Goal: Task Accomplishment & Management: Use online tool/utility

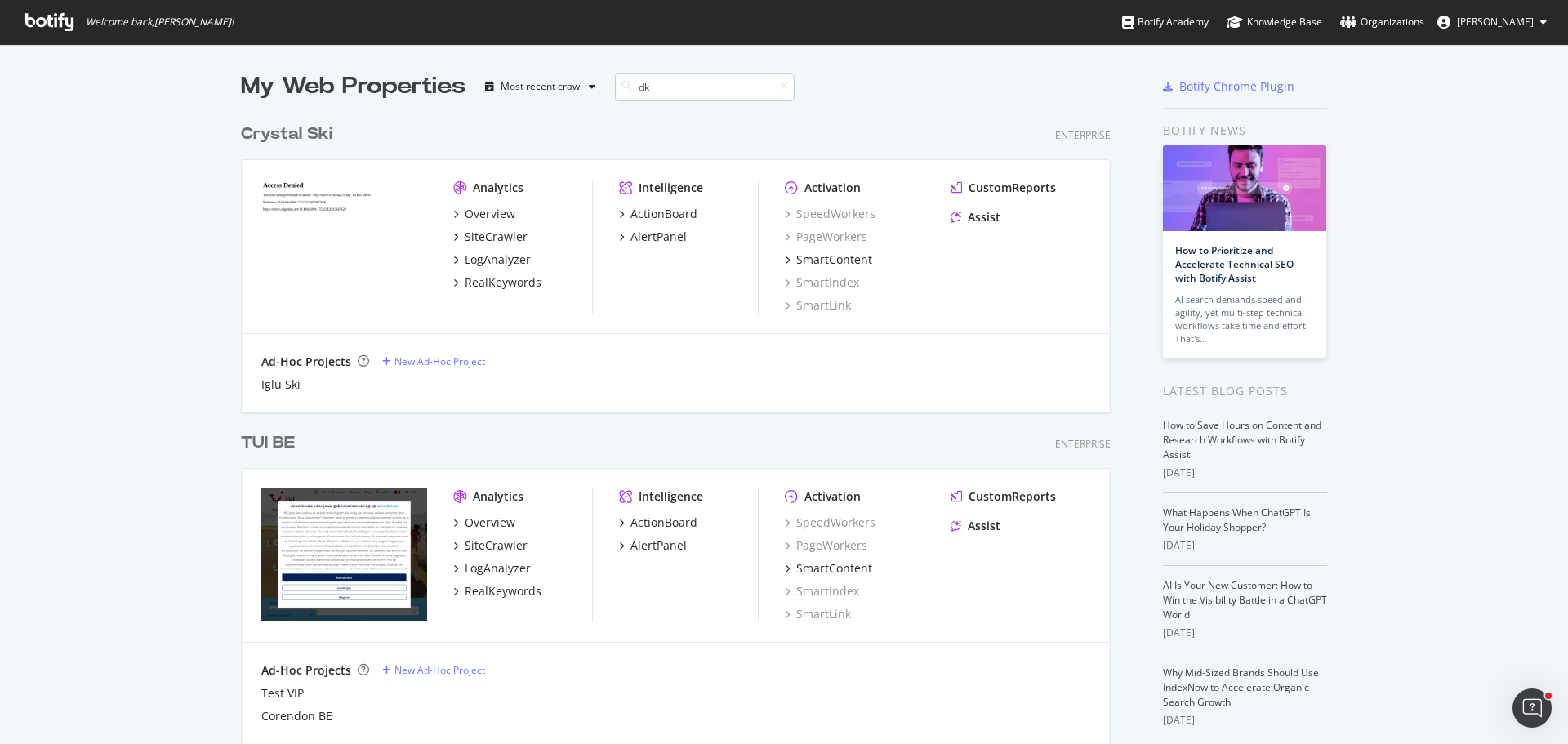
scroll to position [372, 870]
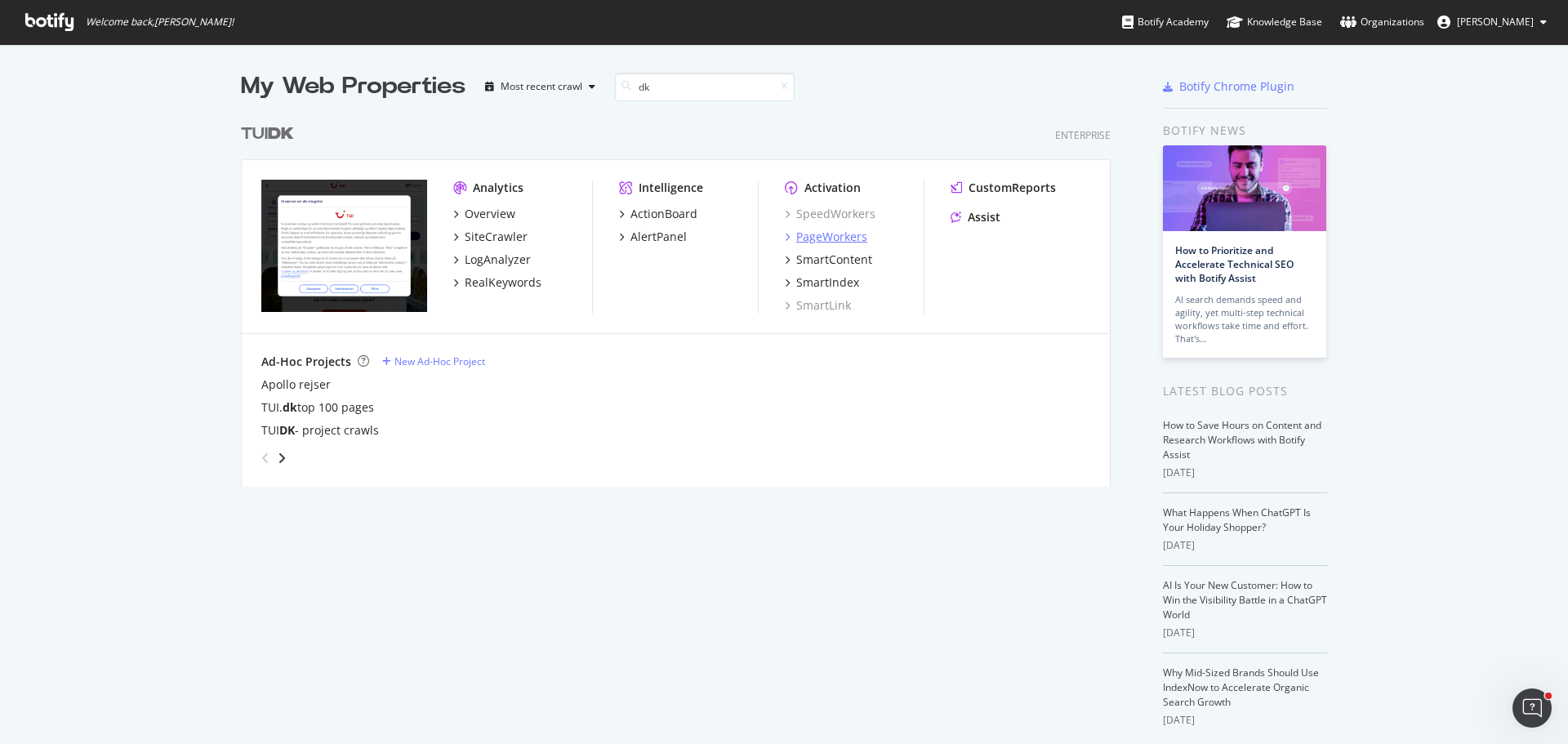
type input "dk"
click at [852, 240] on div "PageWorkers" at bounding box center [831, 236] width 71 height 17
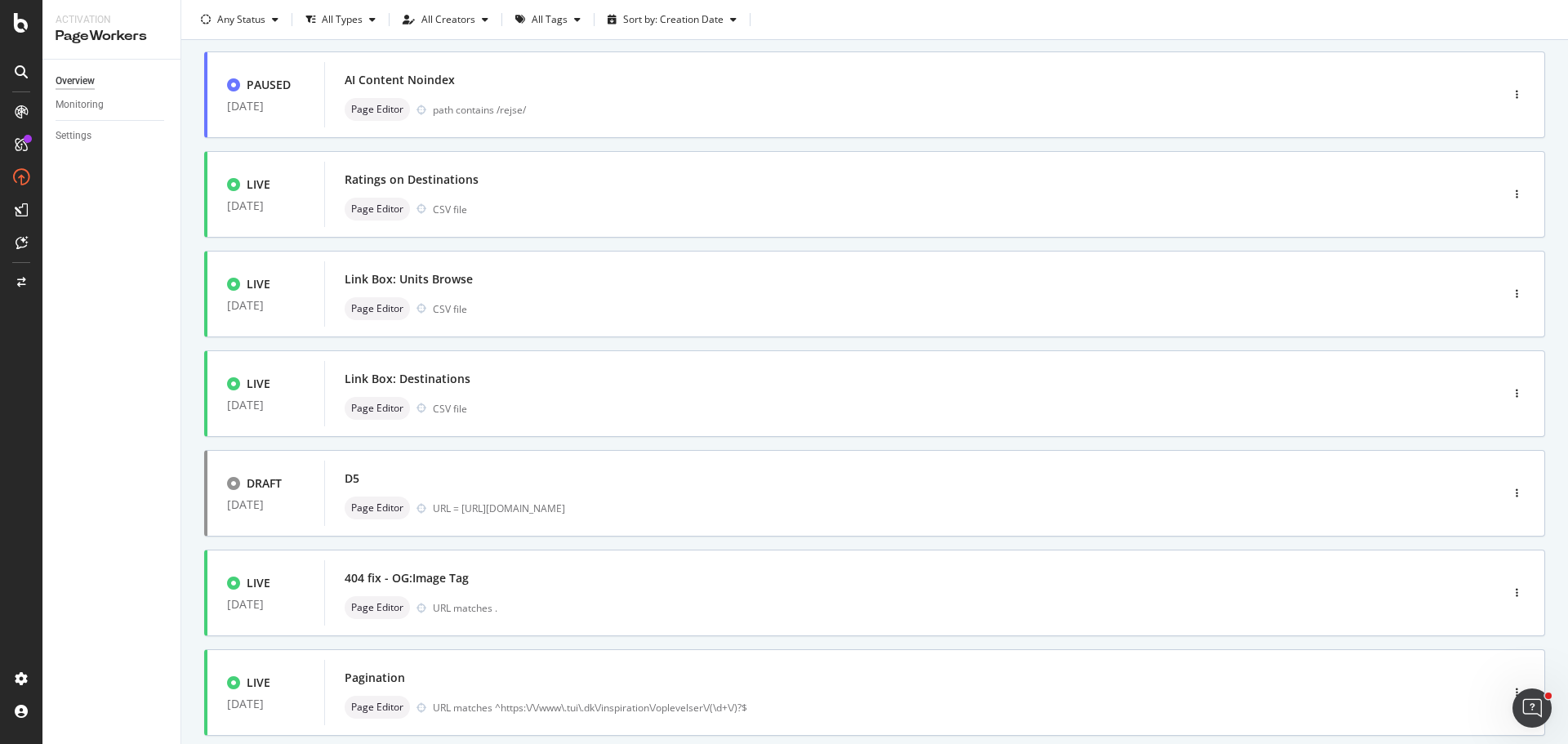
scroll to position [198, 0]
click at [524, 390] on div "Link Box: Destinations Page Editor CSV file" at bounding box center [888, 392] width 1086 height 52
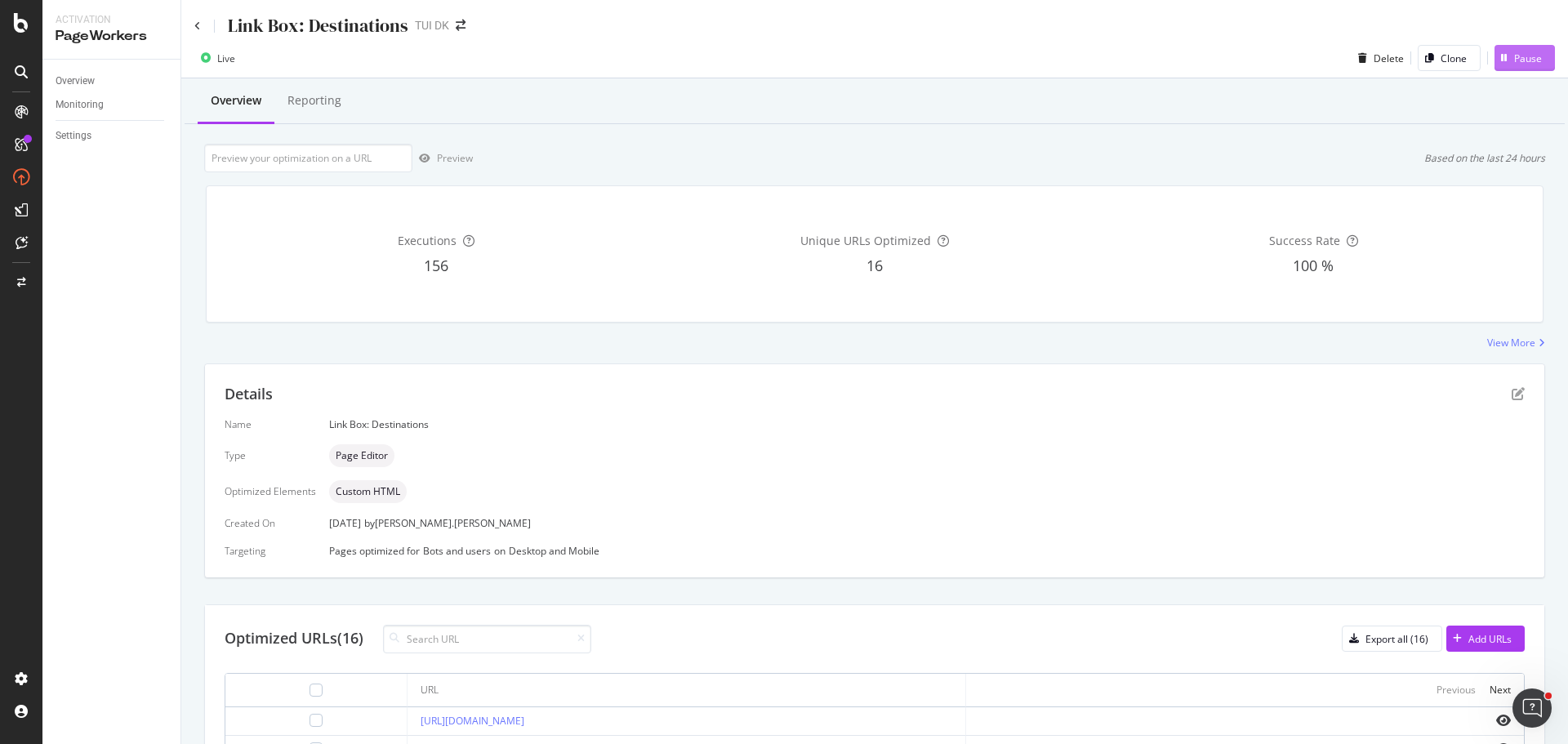
click at [1525, 58] on div "Pause" at bounding box center [1528, 58] width 27 height 14
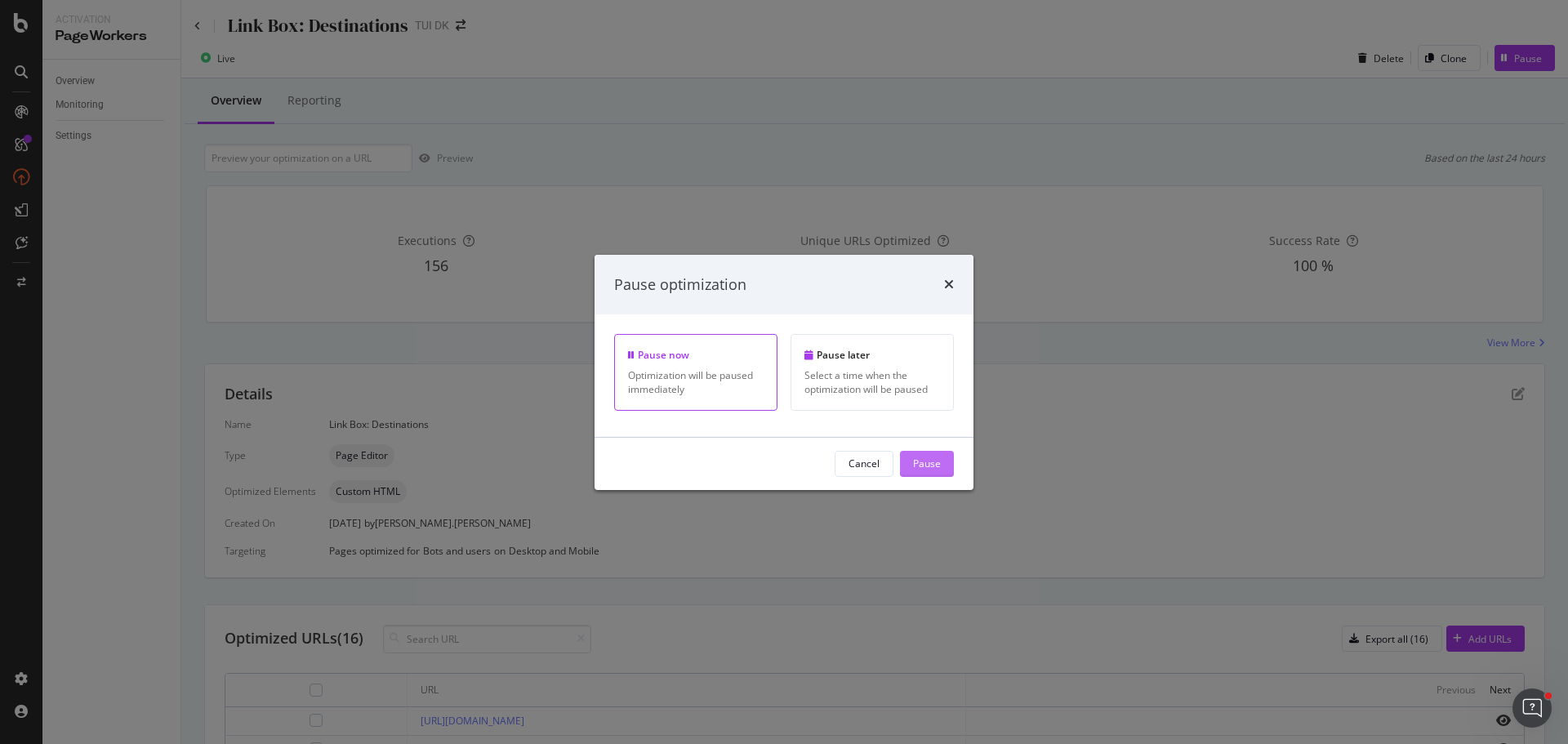
click at [937, 469] on div "Pause" at bounding box center [926, 464] width 27 height 14
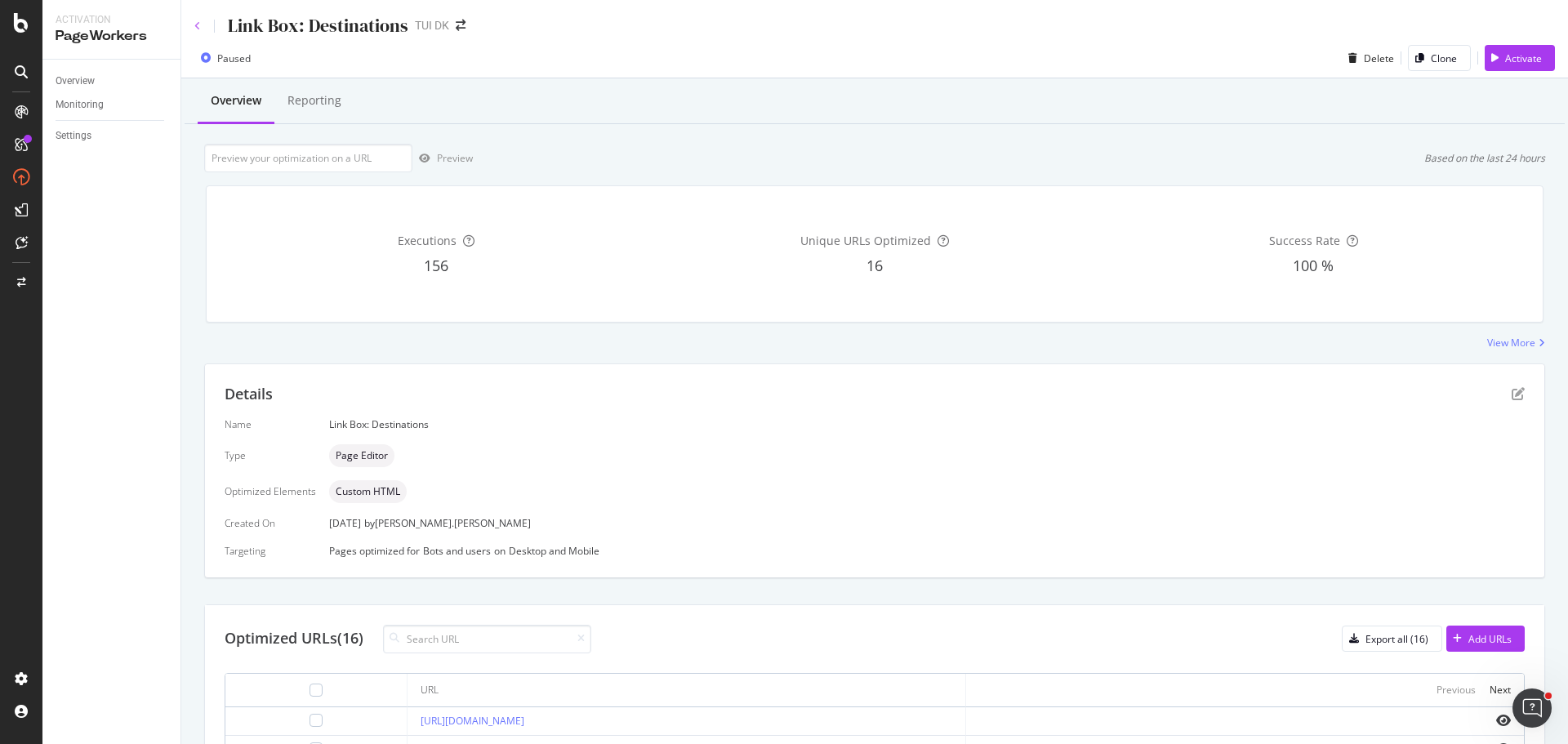
click at [197, 28] on icon at bounding box center [197, 26] width 7 height 10
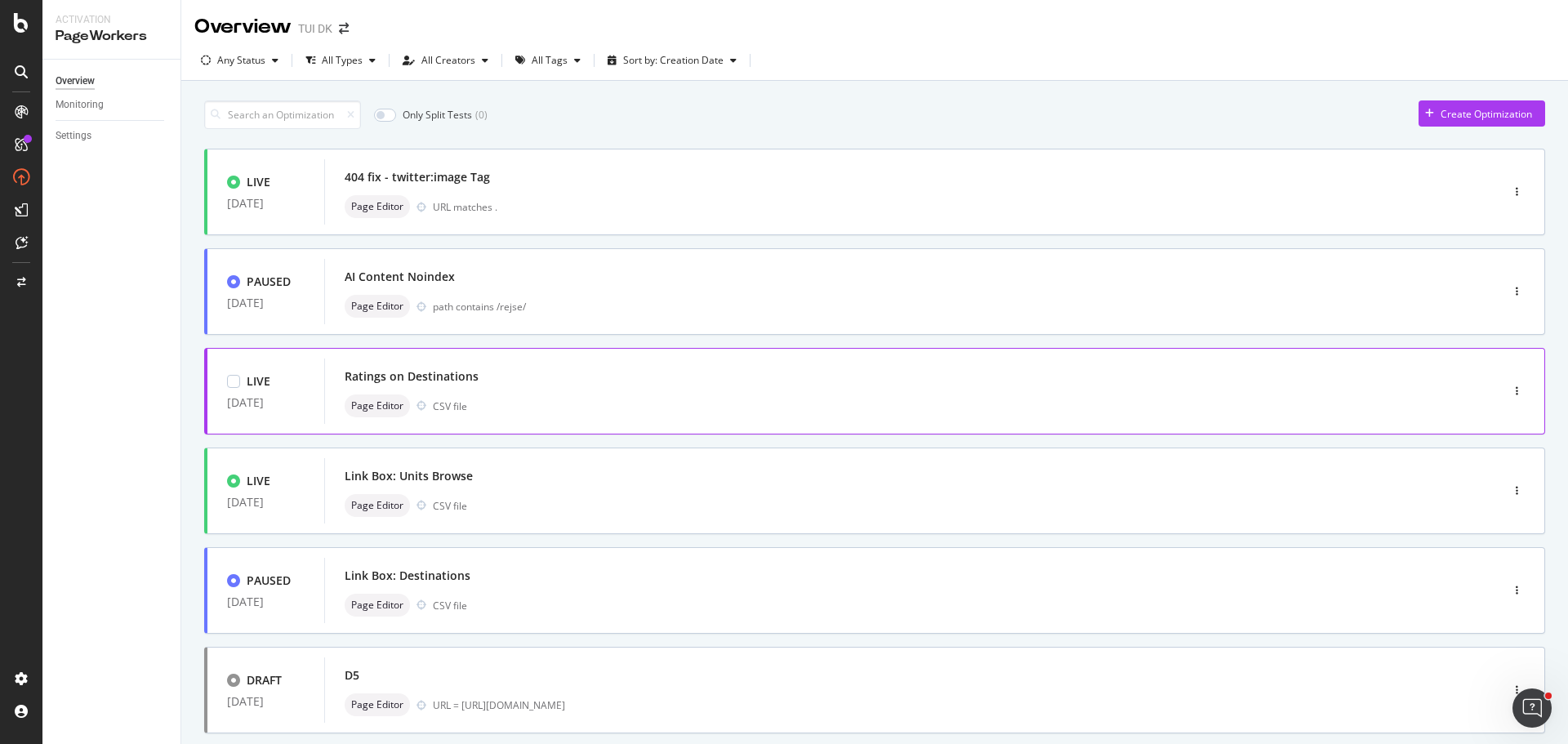
click at [535, 393] on div "Ratings on Destinations Page Editor CSV file" at bounding box center [888, 390] width 1086 height 52
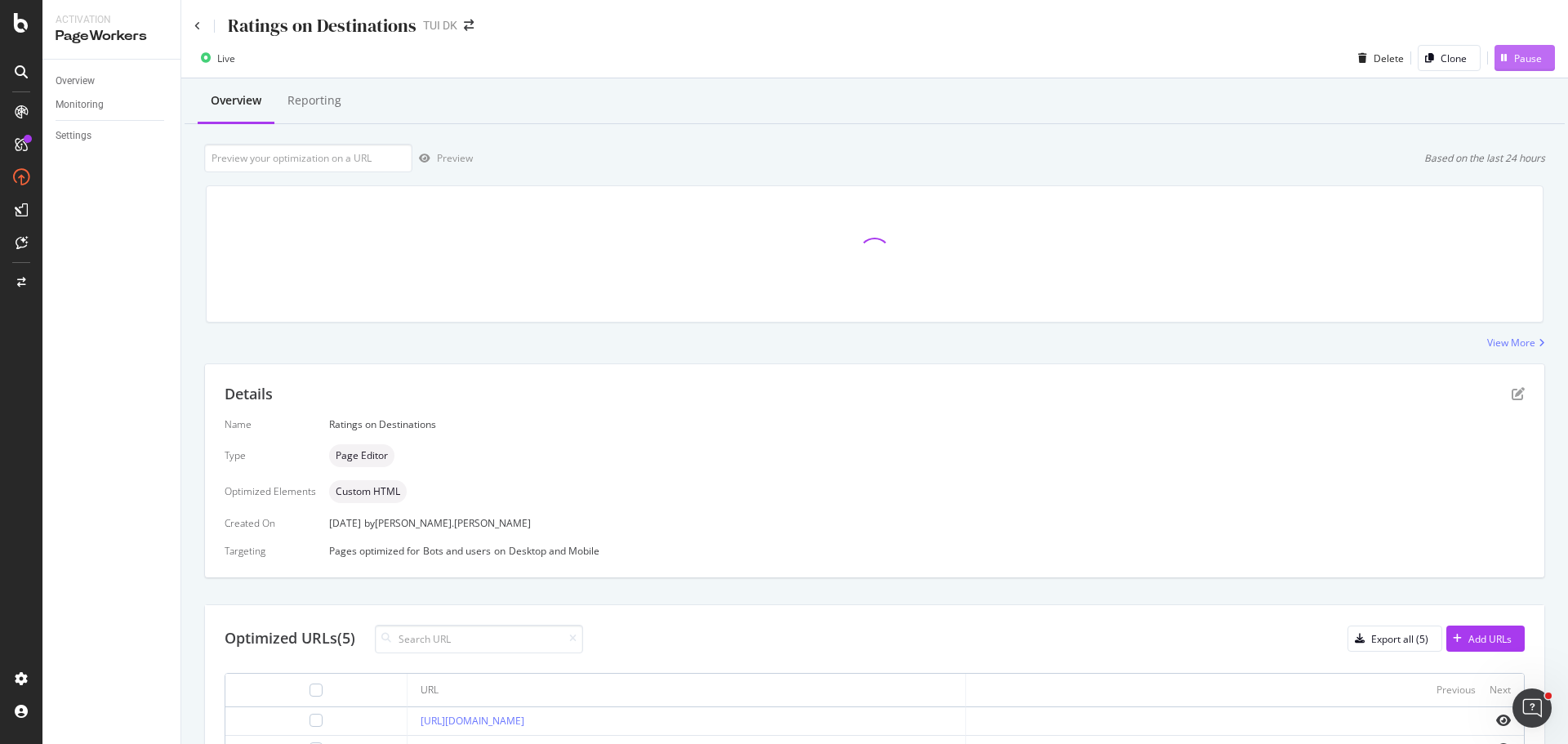
click at [1514, 52] on div "Pause" at bounding box center [1528, 58] width 27 height 14
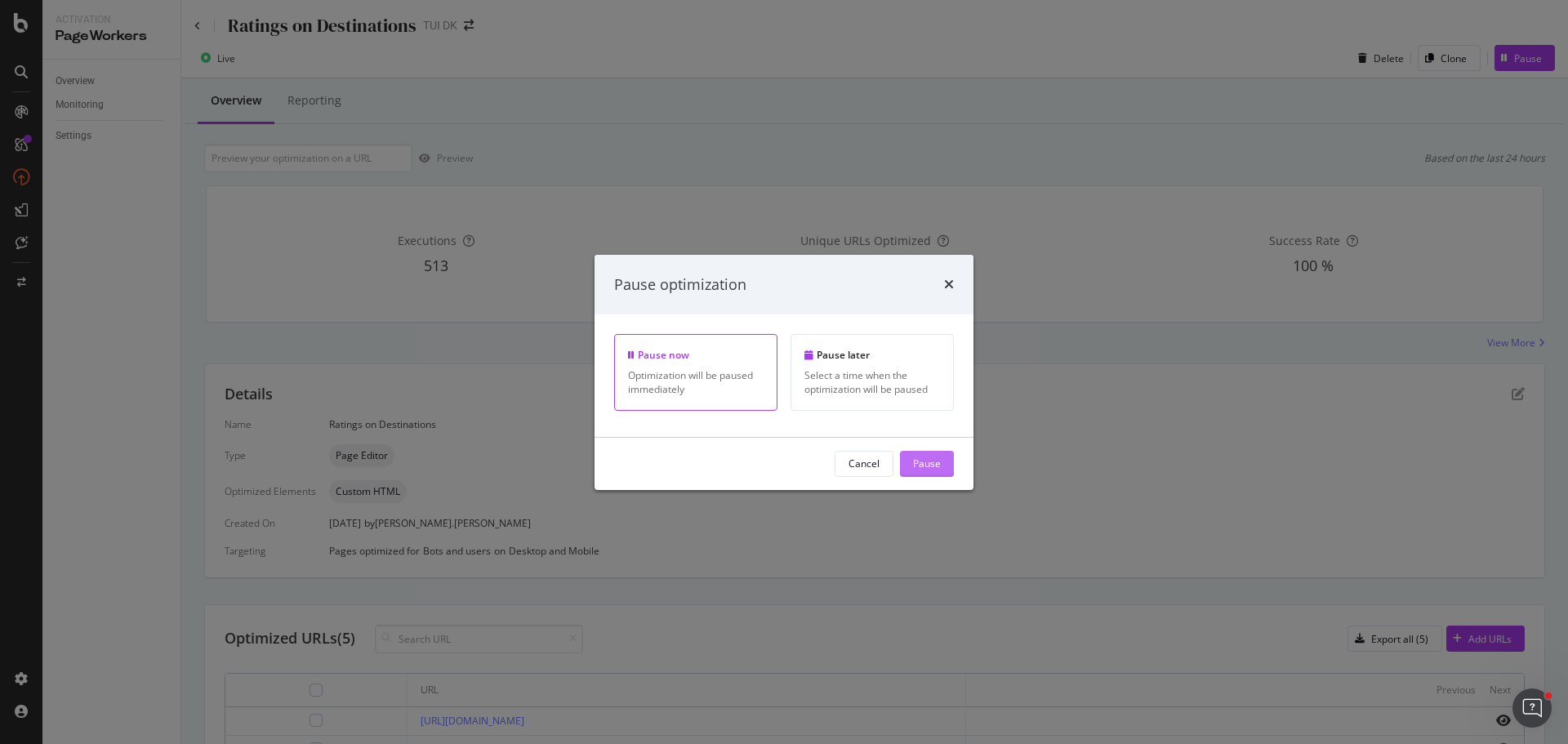
click at [940, 468] on div "Pause" at bounding box center [926, 464] width 27 height 14
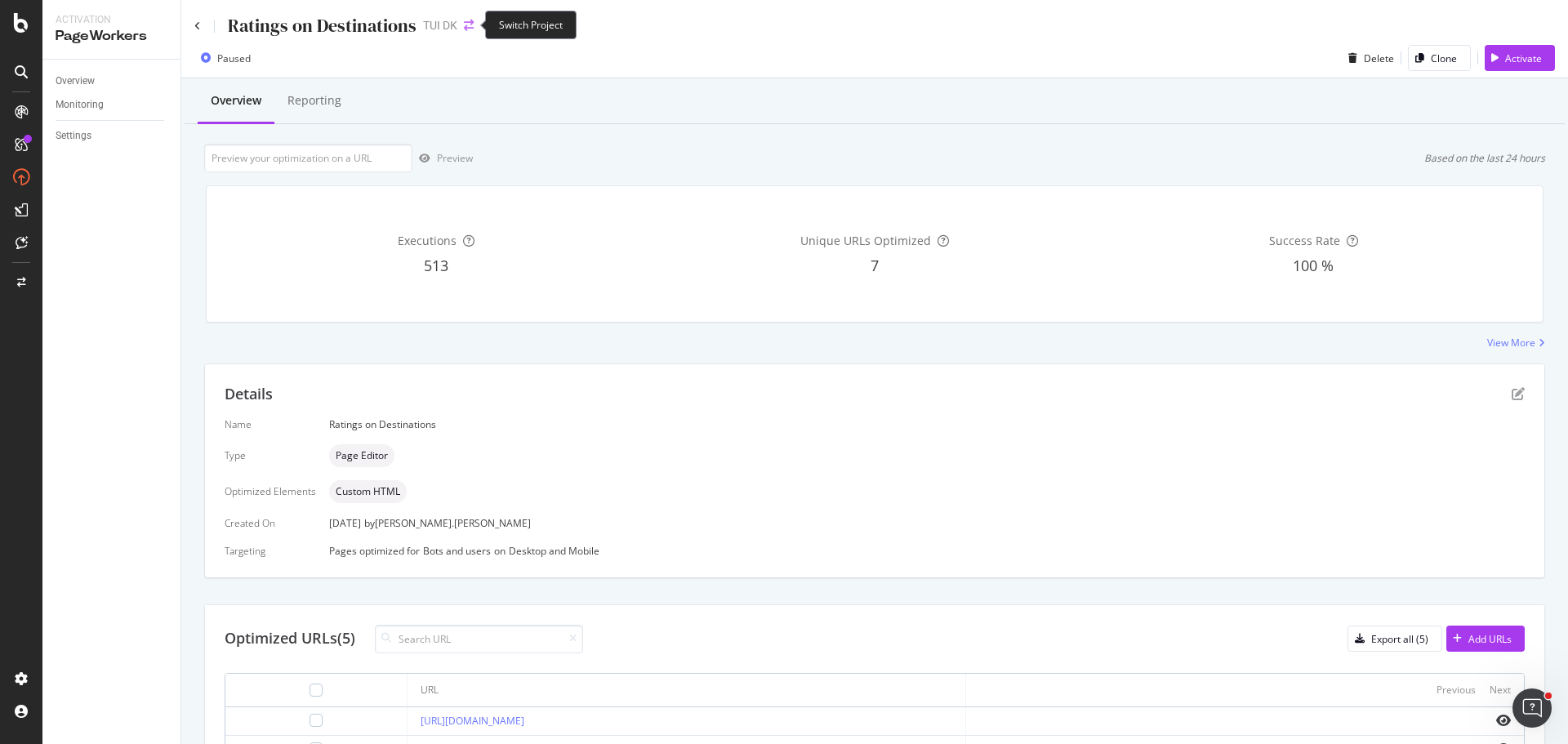
click at [467, 21] on icon "arrow-right-arrow-left" at bounding box center [468, 25] width 10 height 12
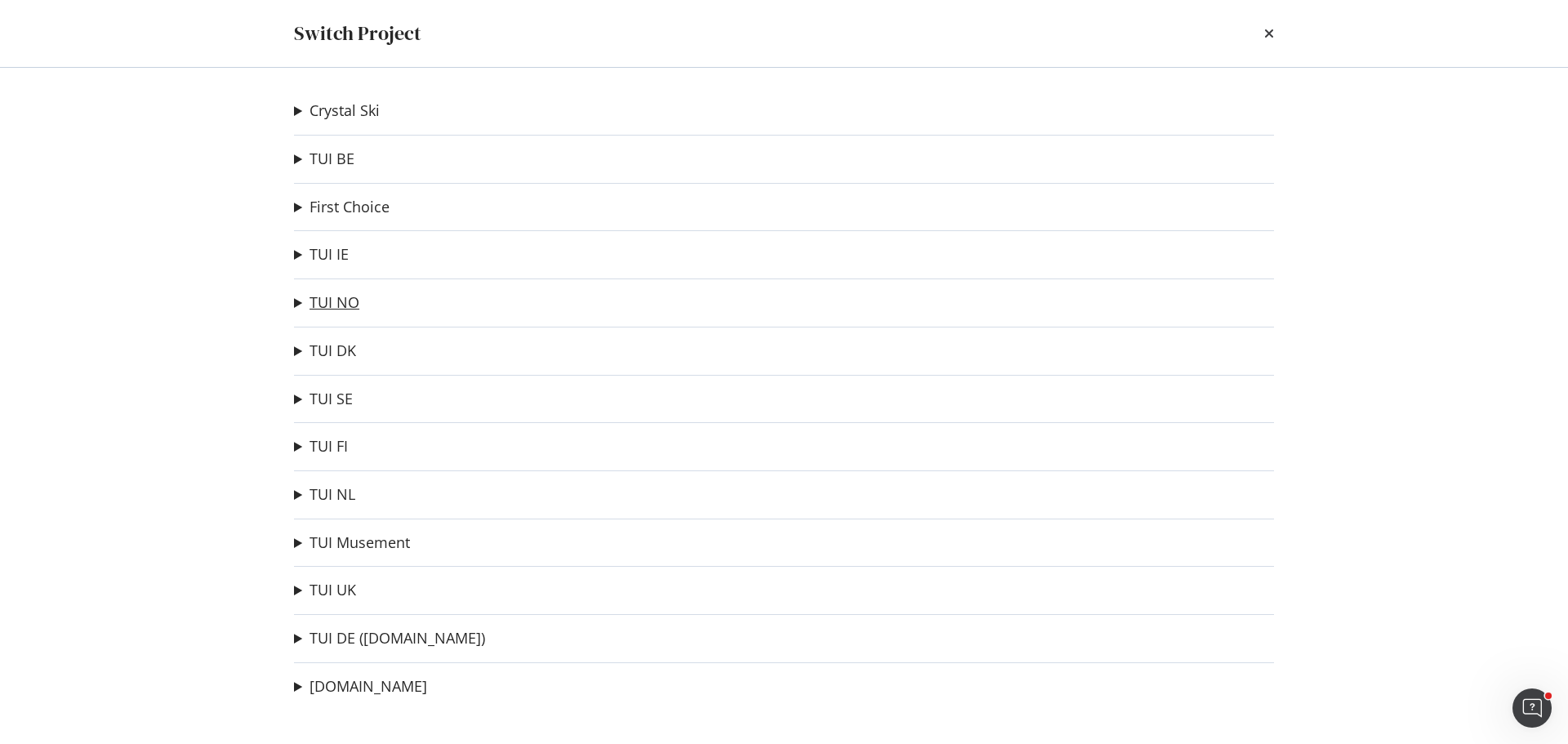
click at [346, 303] on link "TUI NO" at bounding box center [334, 302] width 50 height 17
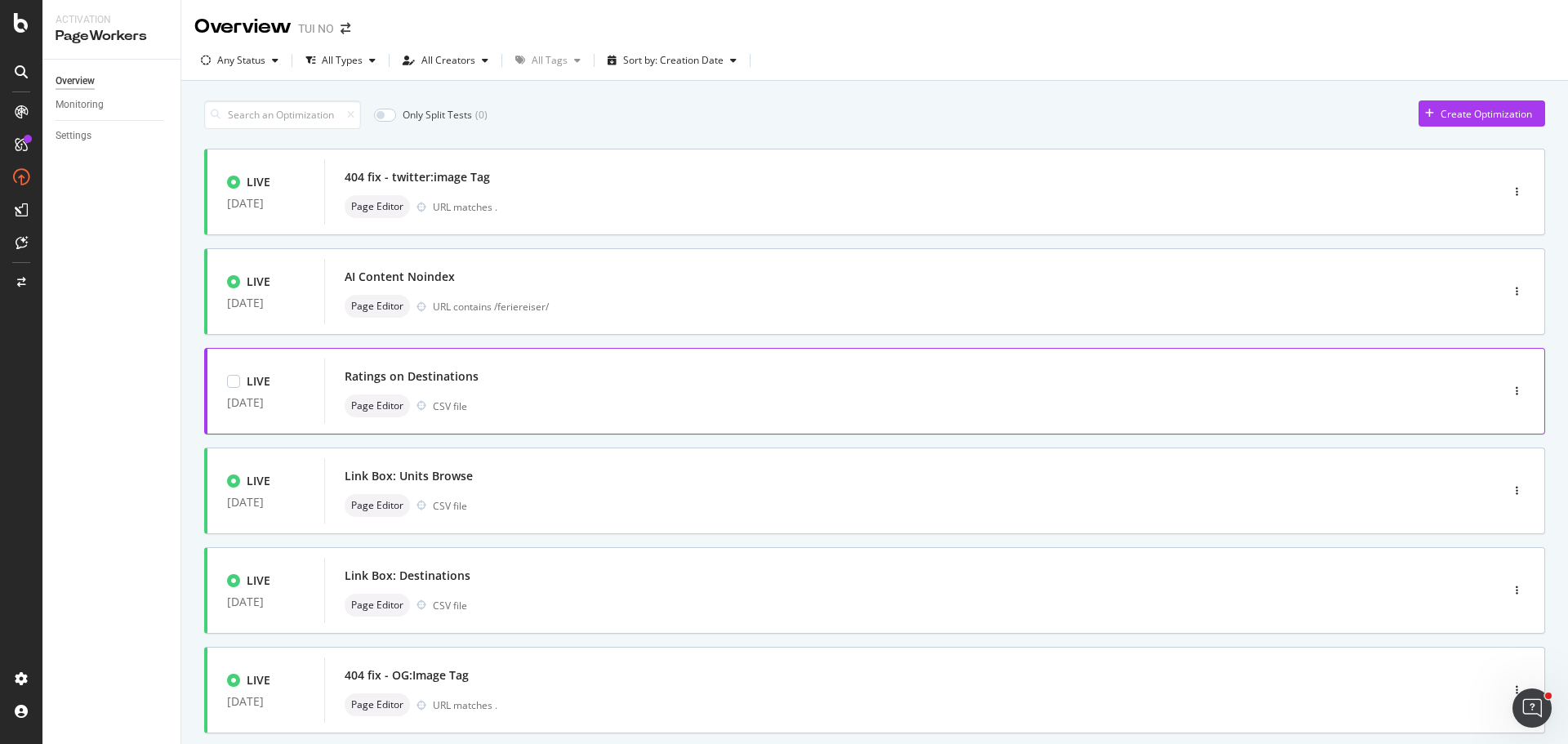
click at [507, 389] on div "Ratings on Destinations Page Editor CSV file" at bounding box center [888, 390] width 1086 height 52
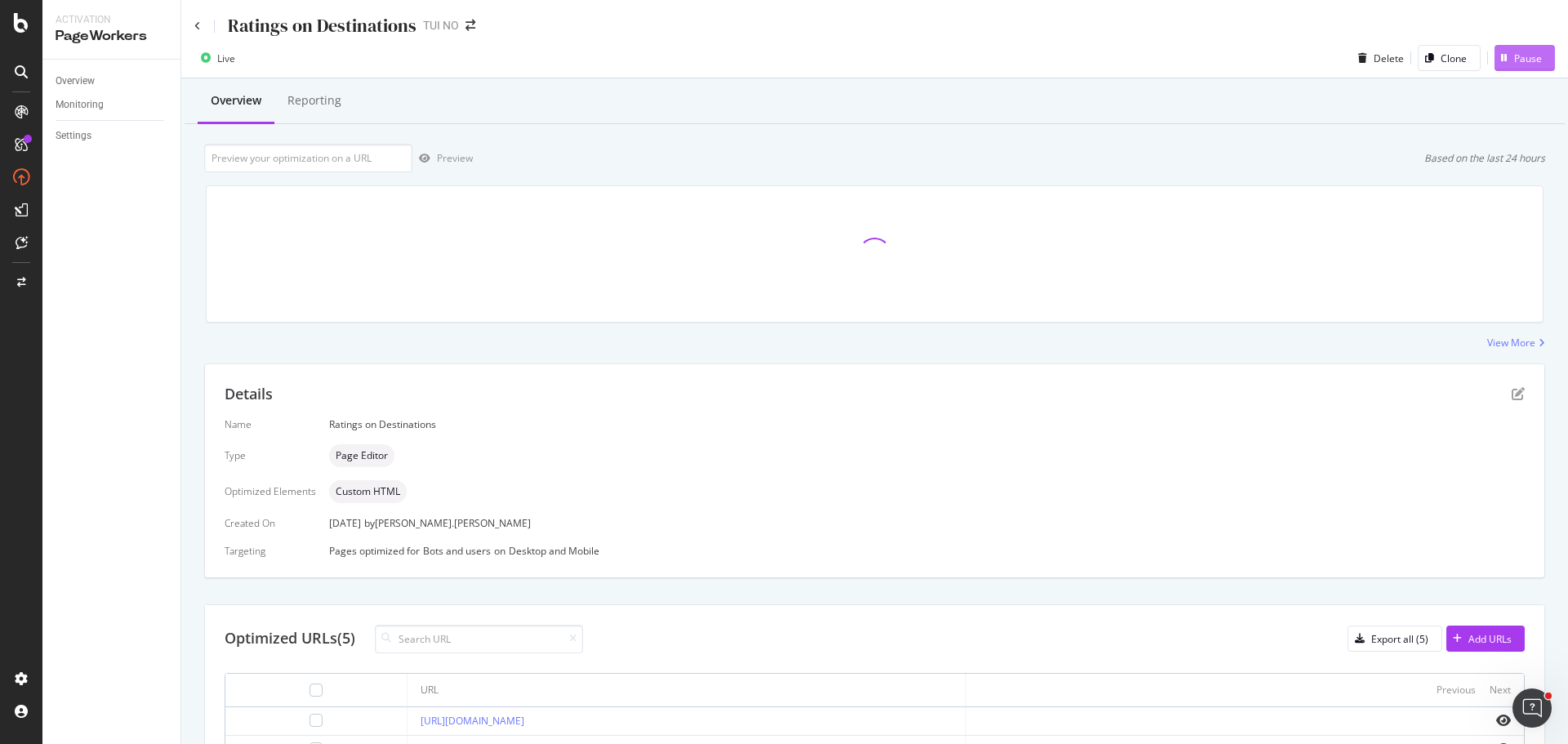
click at [1532, 46] on button "Pause" at bounding box center [1525, 58] width 61 height 26
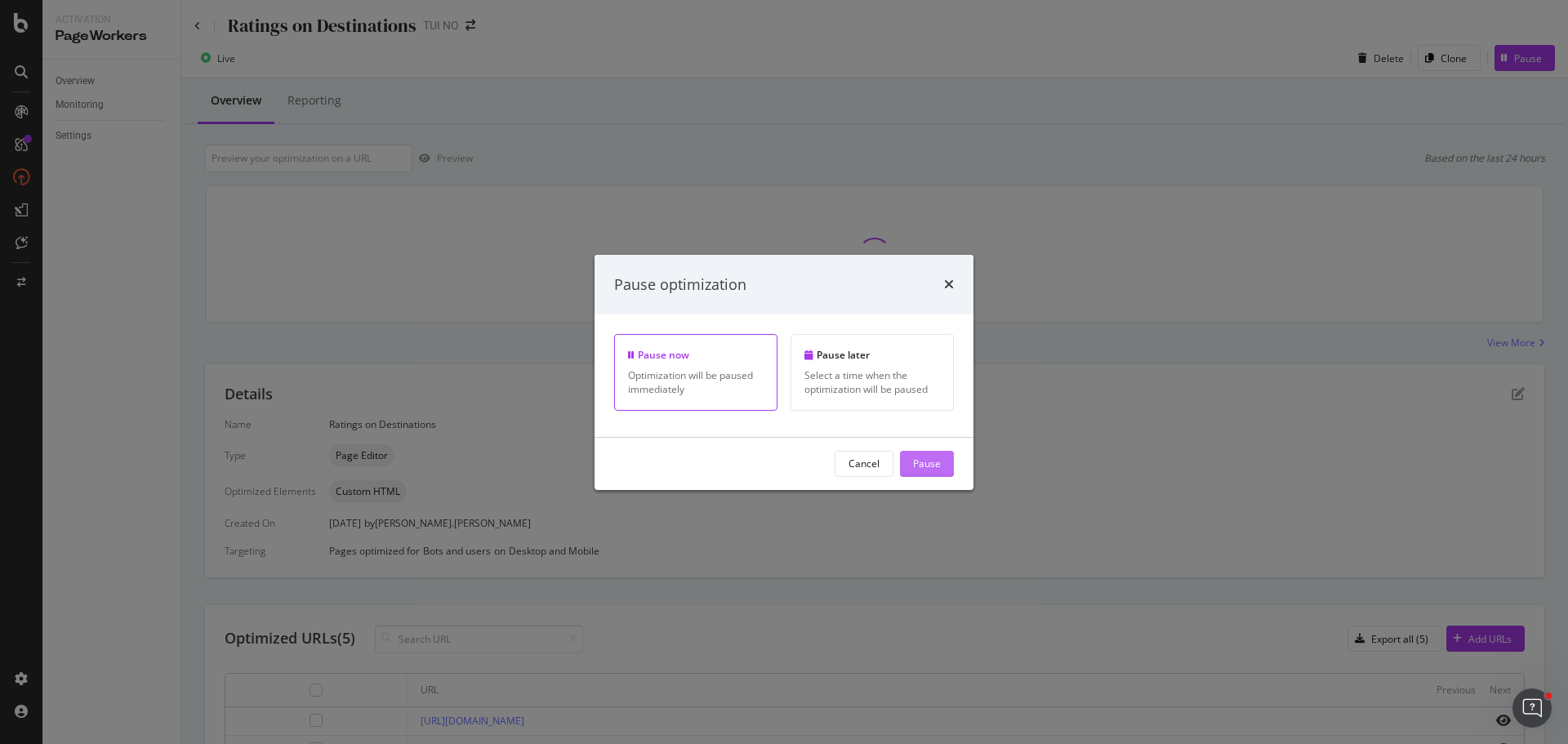
click at [944, 460] on button "Pause" at bounding box center [926, 464] width 54 height 26
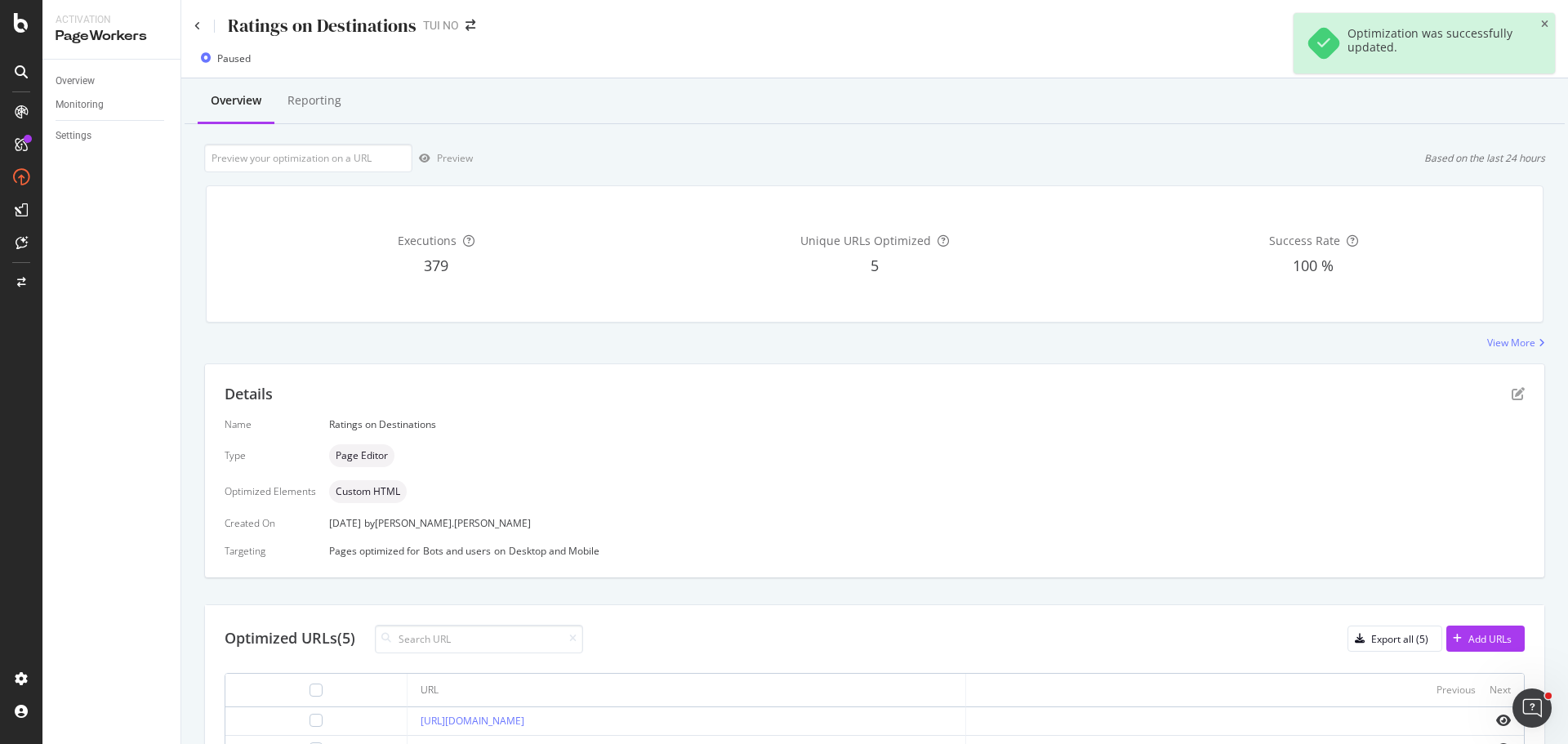
click at [198, 20] on div "Ratings on Destinations" at bounding box center [305, 25] width 222 height 25
click at [197, 22] on icon at bounding box center [197, 26] width 7 height 10
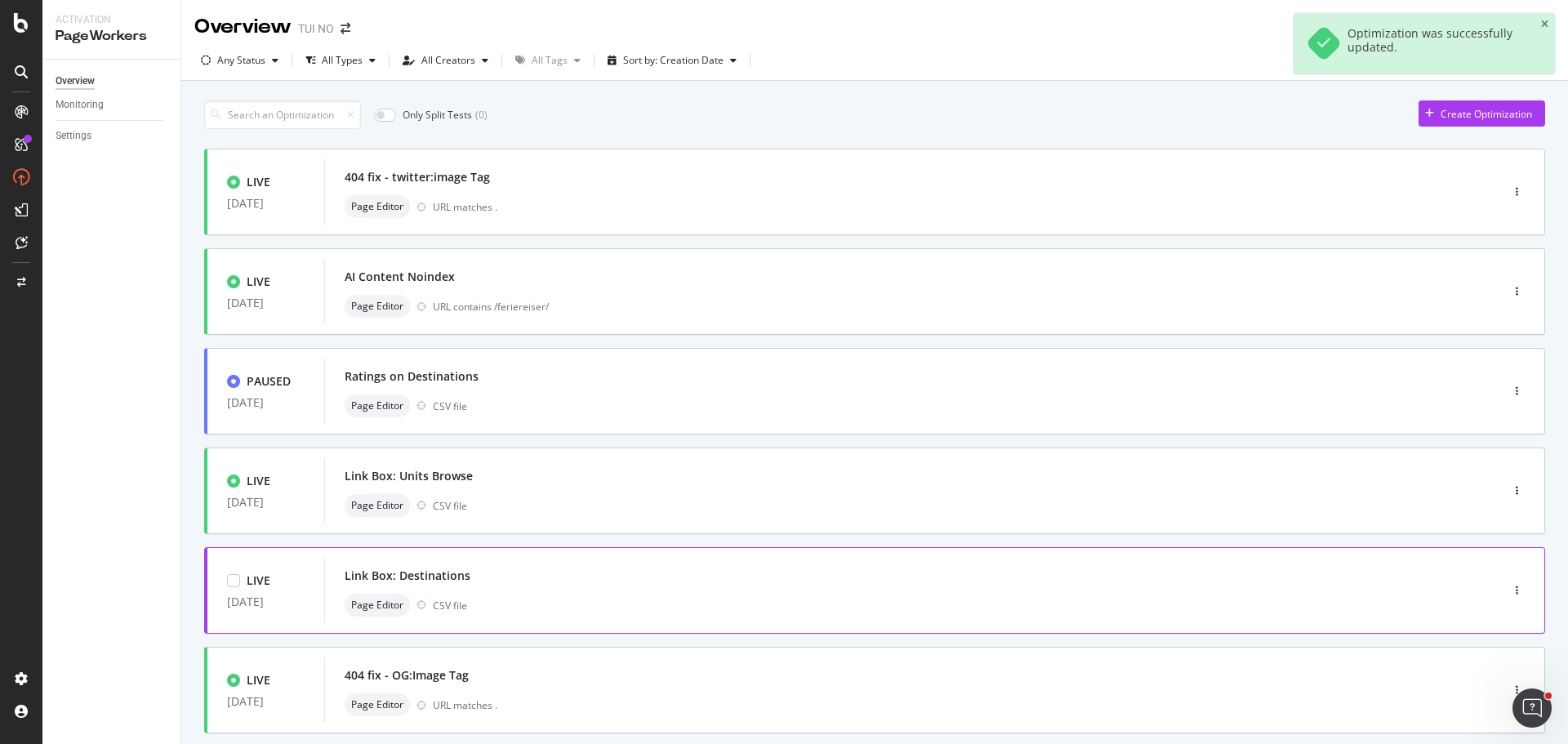
click at [510, 573] on div "Link Box: Destinations" at bounding box center [888, 575] width 1086 height 23
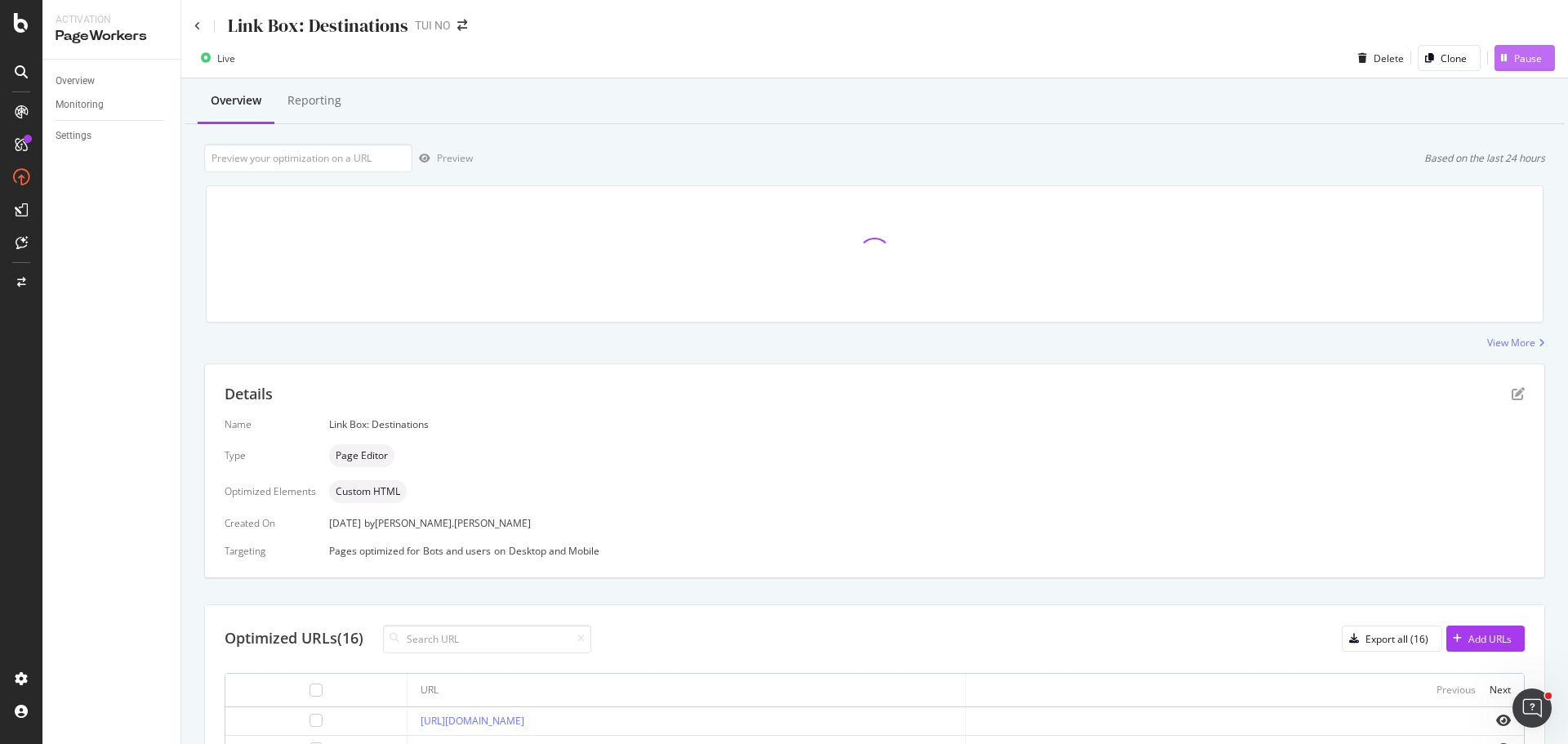
click at [1520, 56] on div "Pause" at bounding box center [1528, 58] width 27 height 14
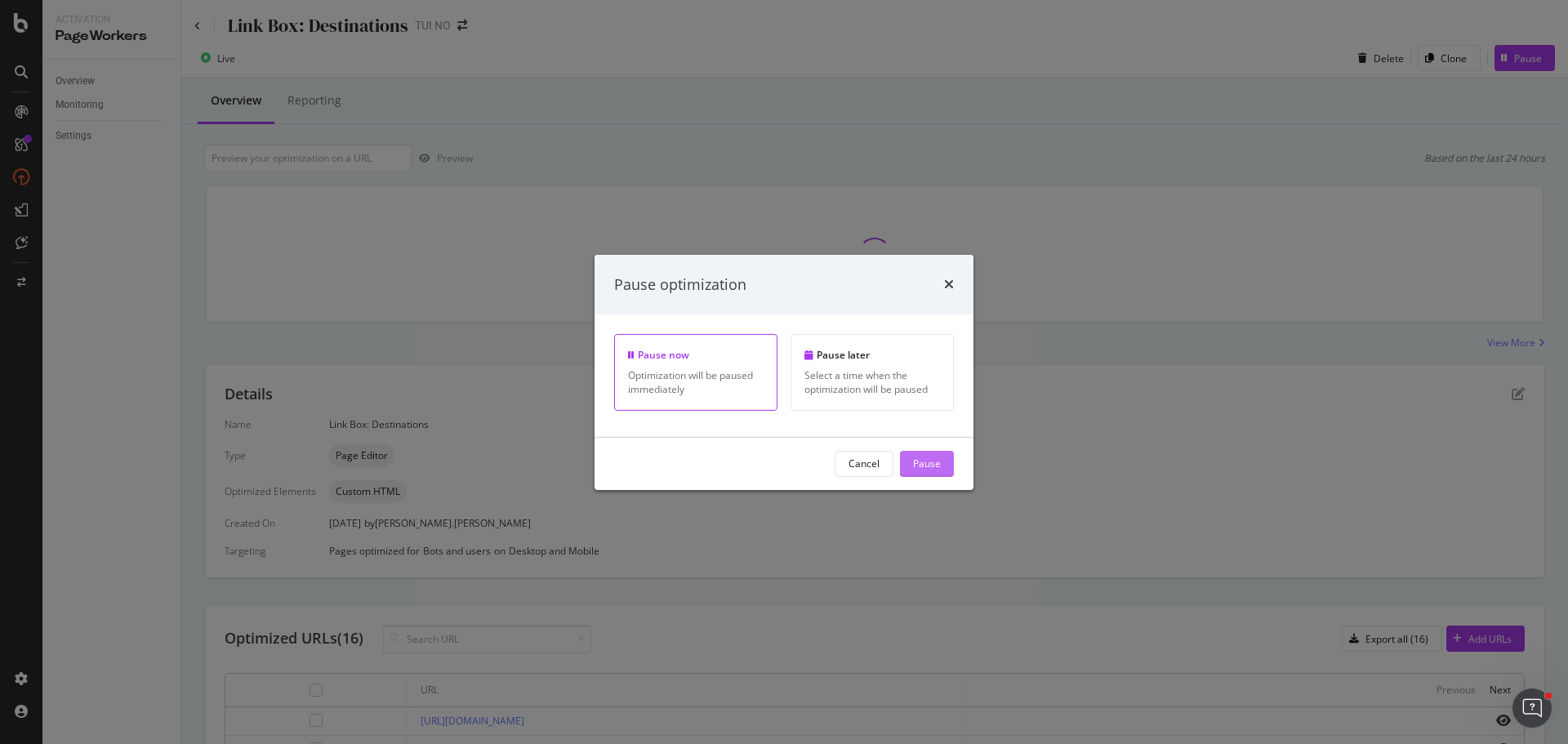
click at [931, 465] on div "Pause" at bounding box center [926, 464] width 27 height 14
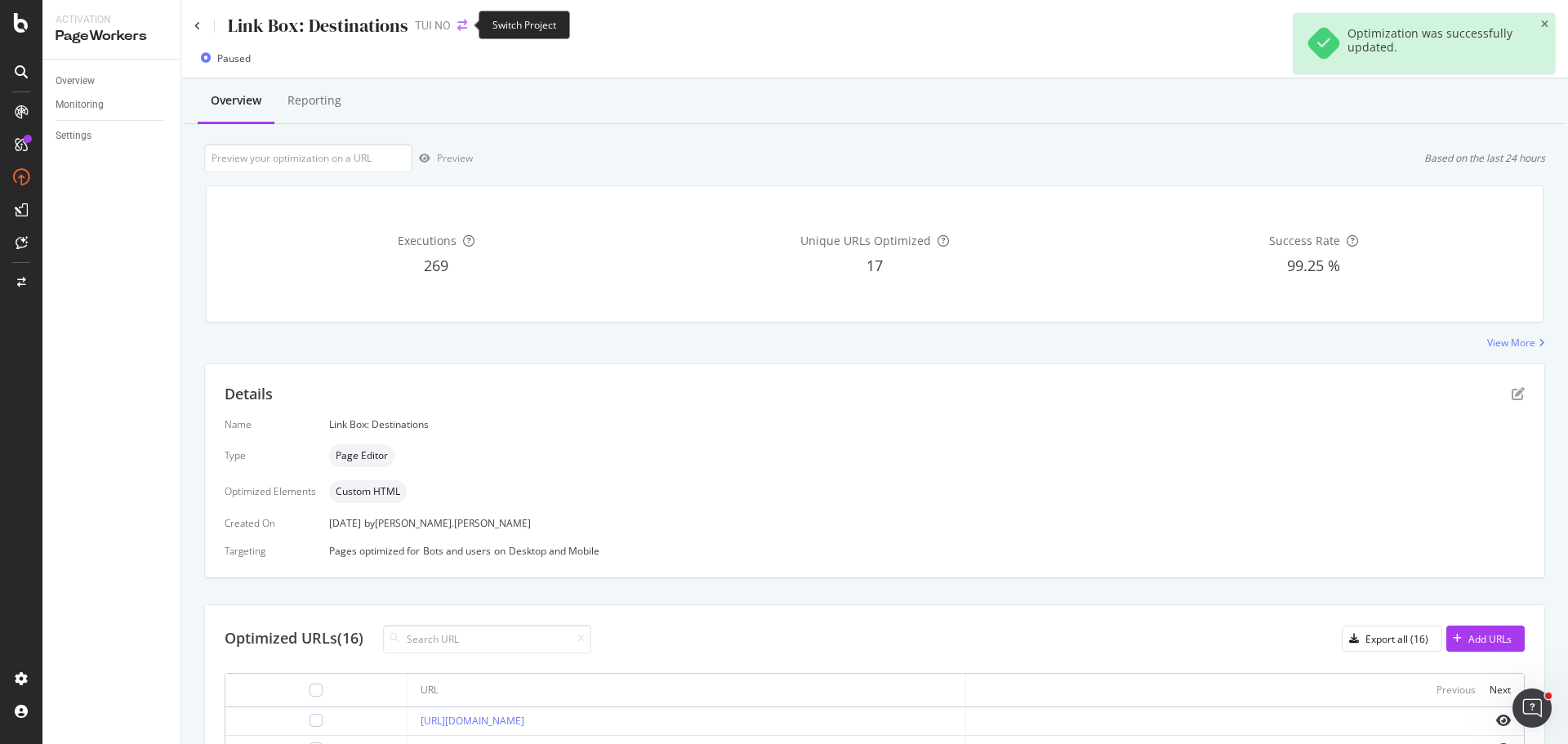
click at [463, 27] on icon "arrow-right-arrow-left" at bounding box center [463, 25] width 10 height 12
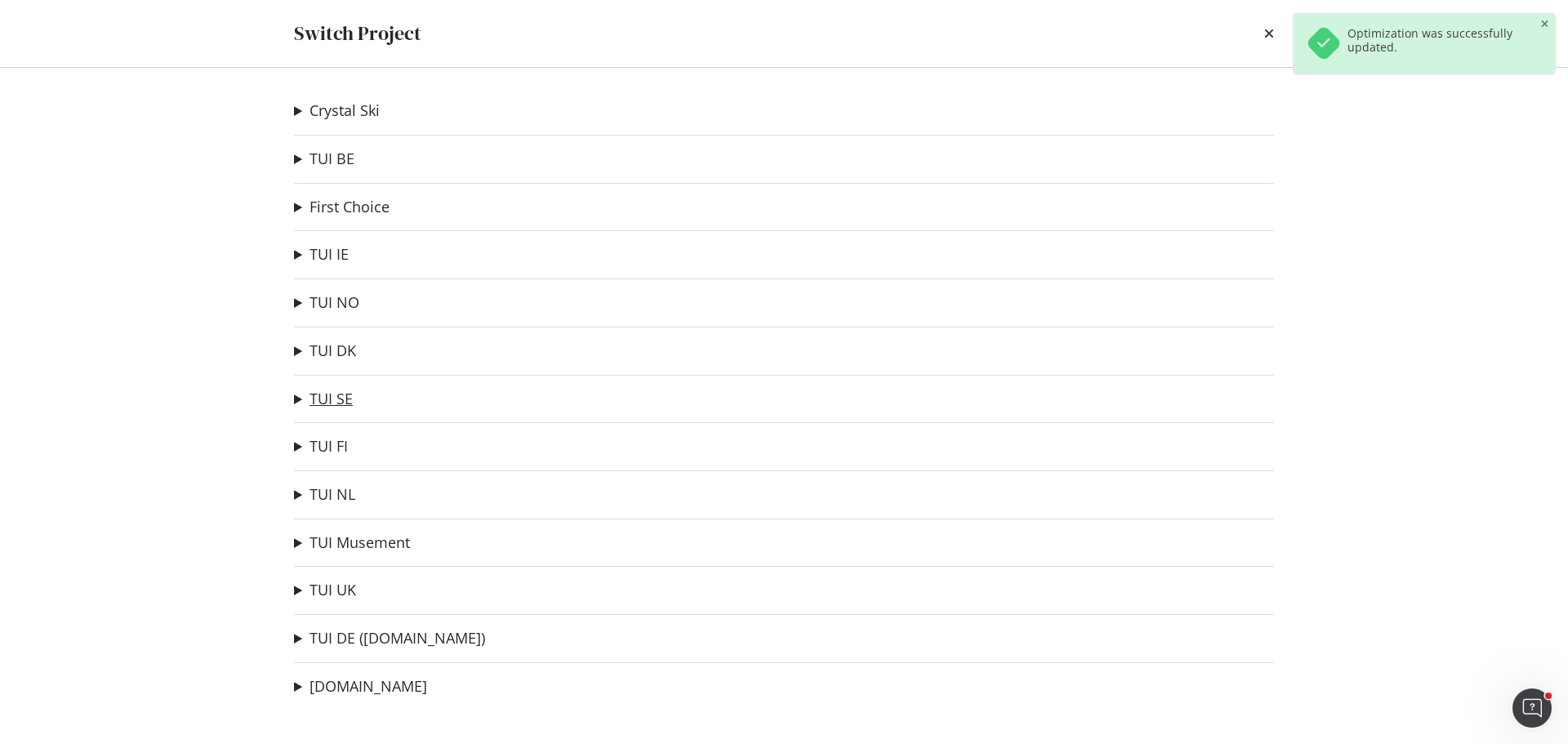
click at [328, 402] on link "TUI SE" at bounding box center [331, 398] width 43 height 17
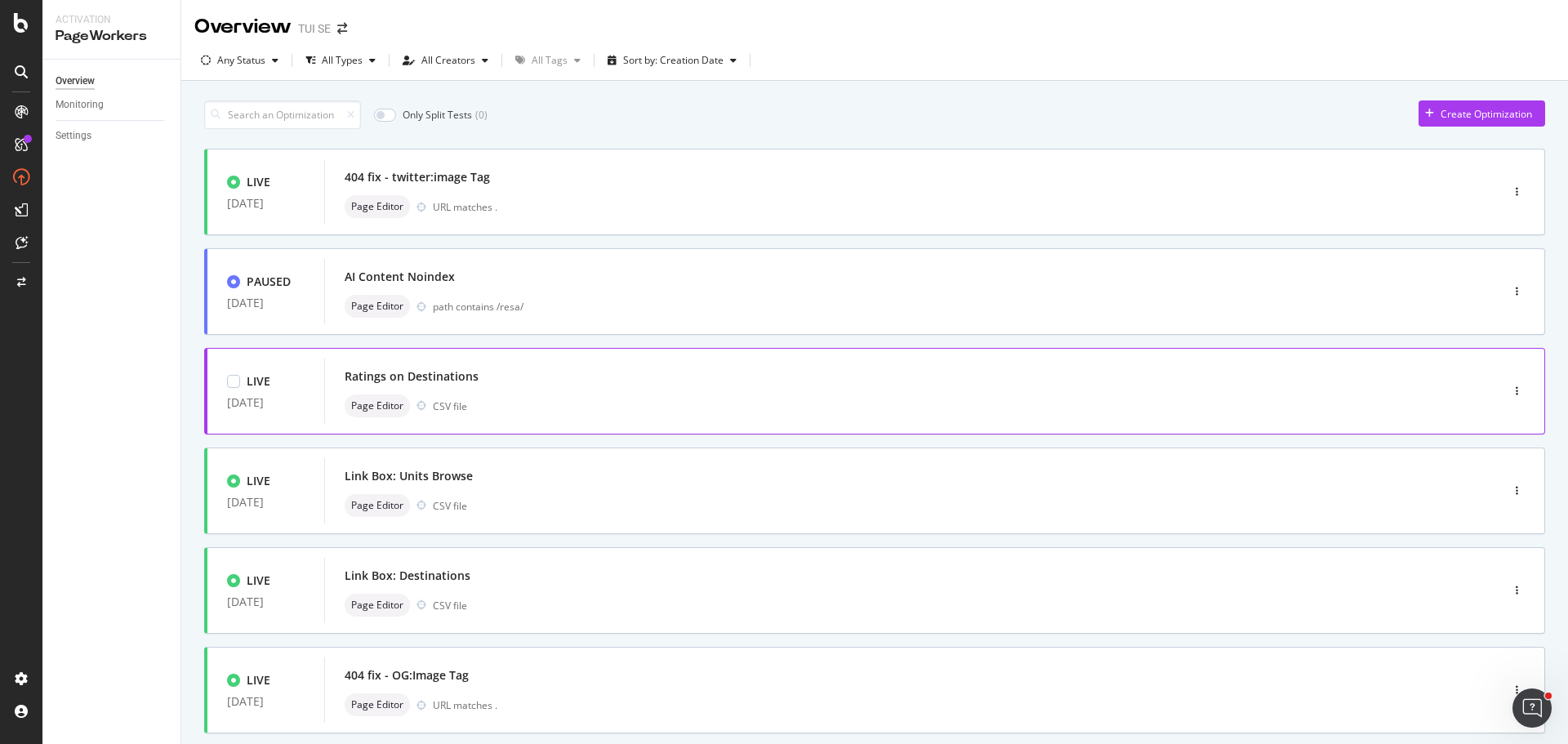
click at [585, 409] on div "Page Editor CSV file" at bounding box center [888, 405] width 1086 height 23
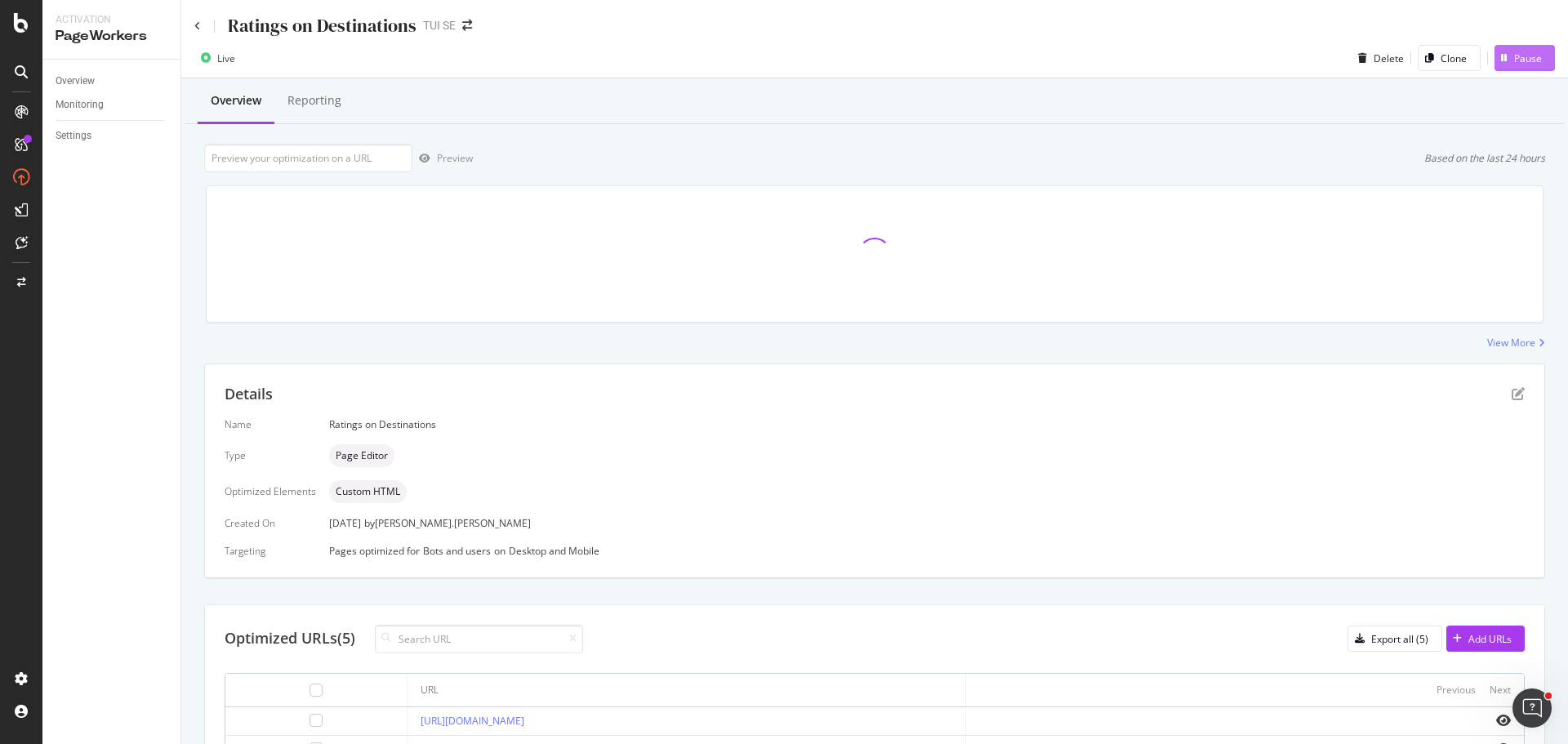
click at [1514, 59] on div "Pause" at bounding box center [1528, 58] width 27 height 14
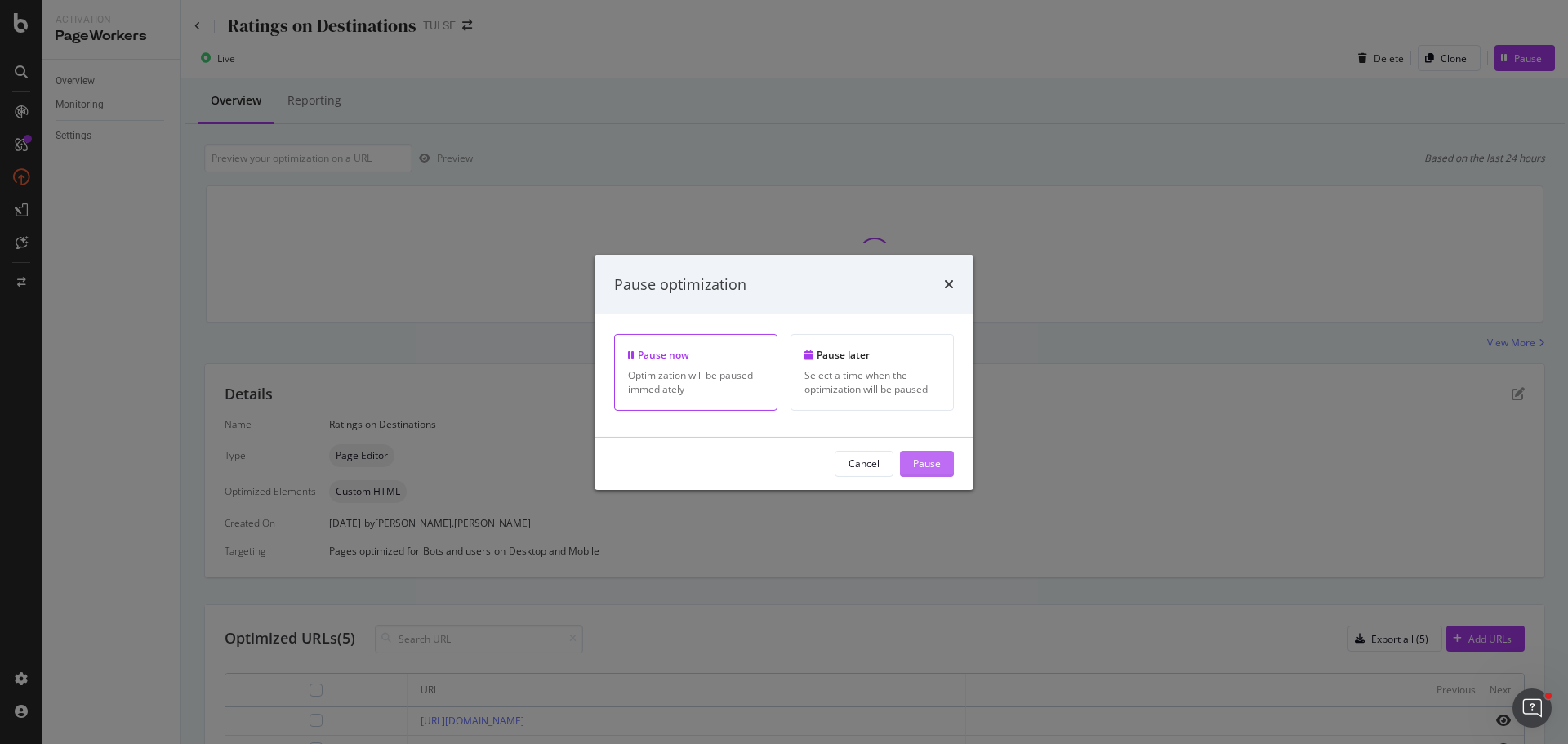
click at [931, 460] on div "Pause" at bounding box center [926, 464] width 27 height 14
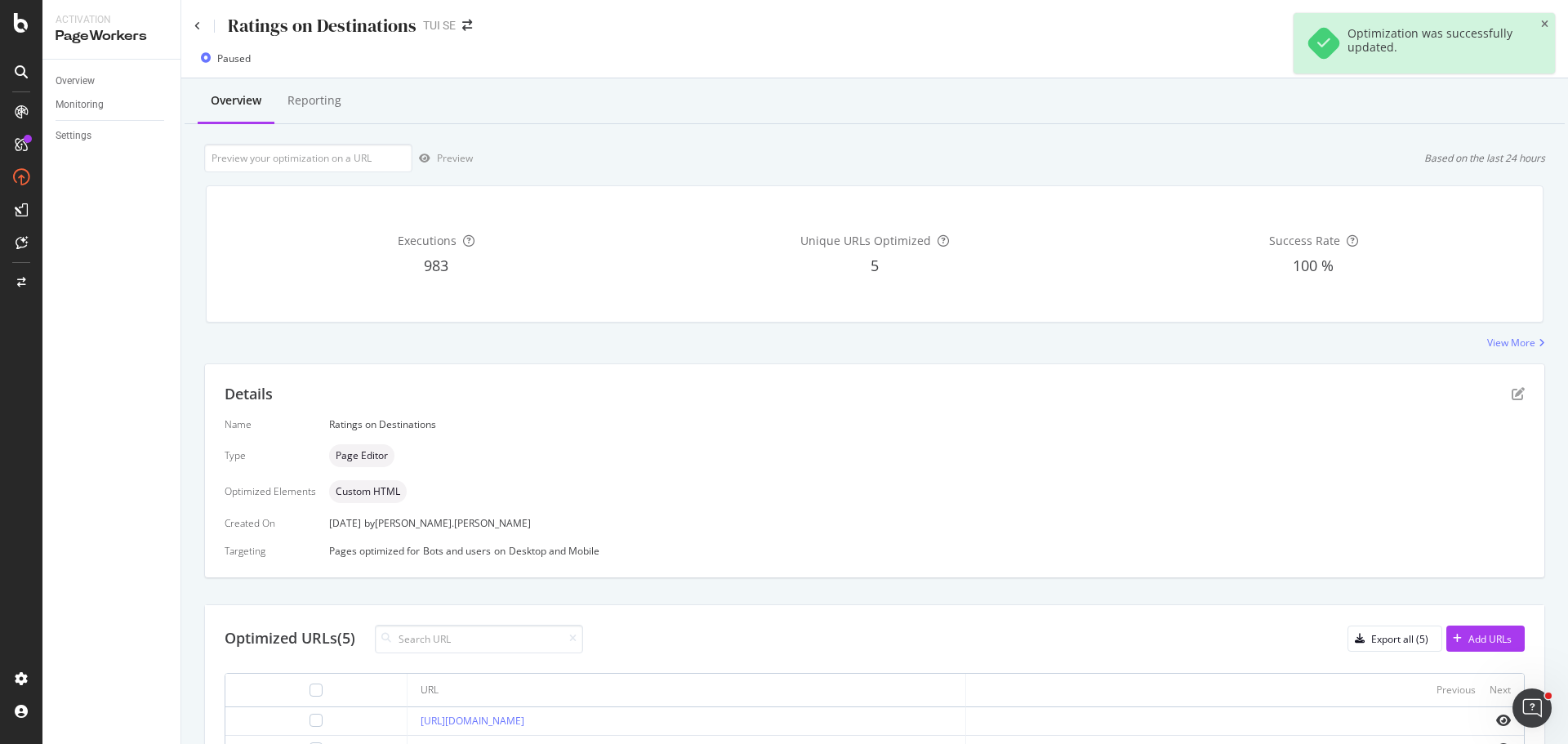
click at [197, 34] on div "Ratings on Destinations" at bounding box center [305, 25] width 222 height 25
click at [198, 27] on icon at bounding box center [197, 26] width 7 height 10
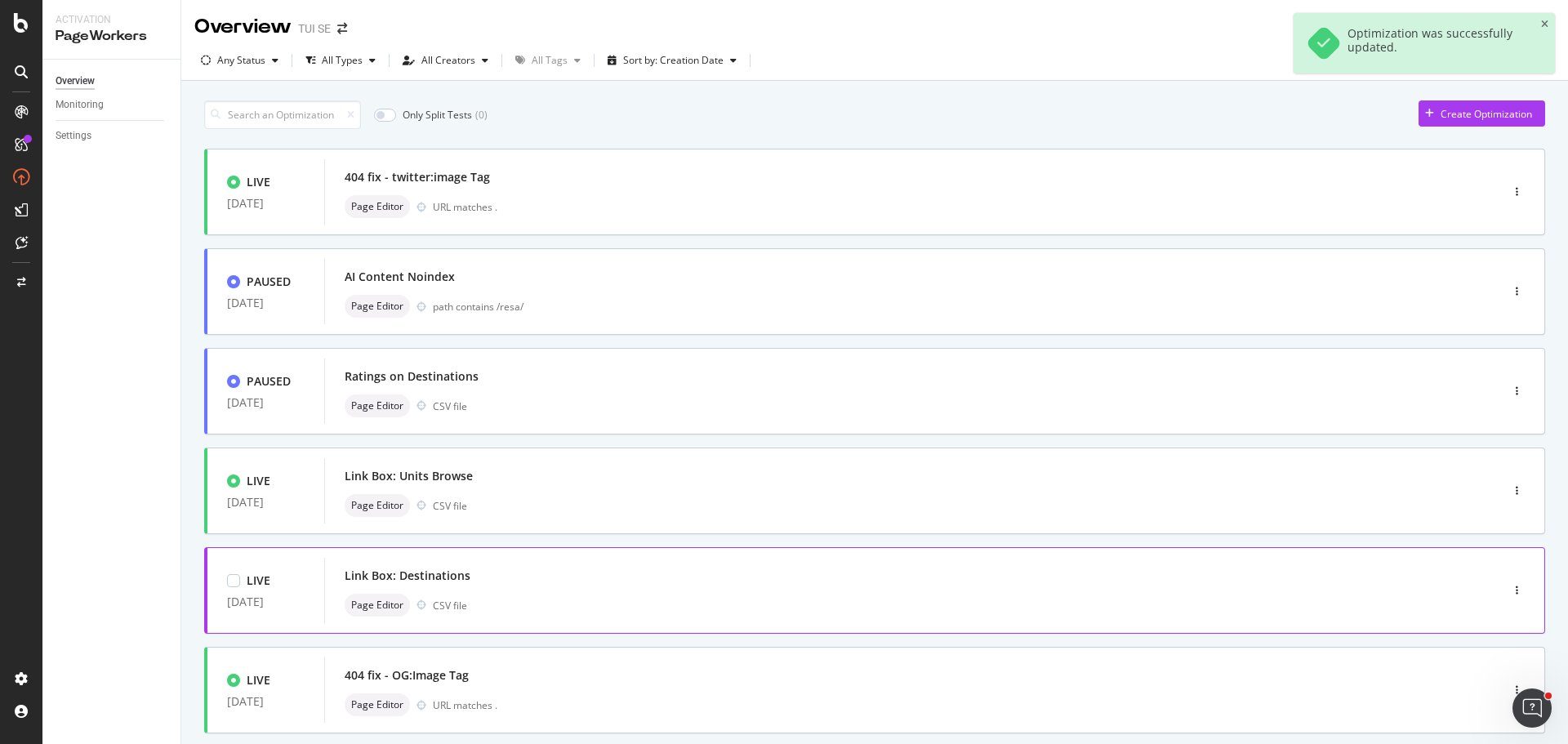
click at [492, 578] on div "Link Box: Destinations" at bounding box center [888, 575] width 1086 height 23
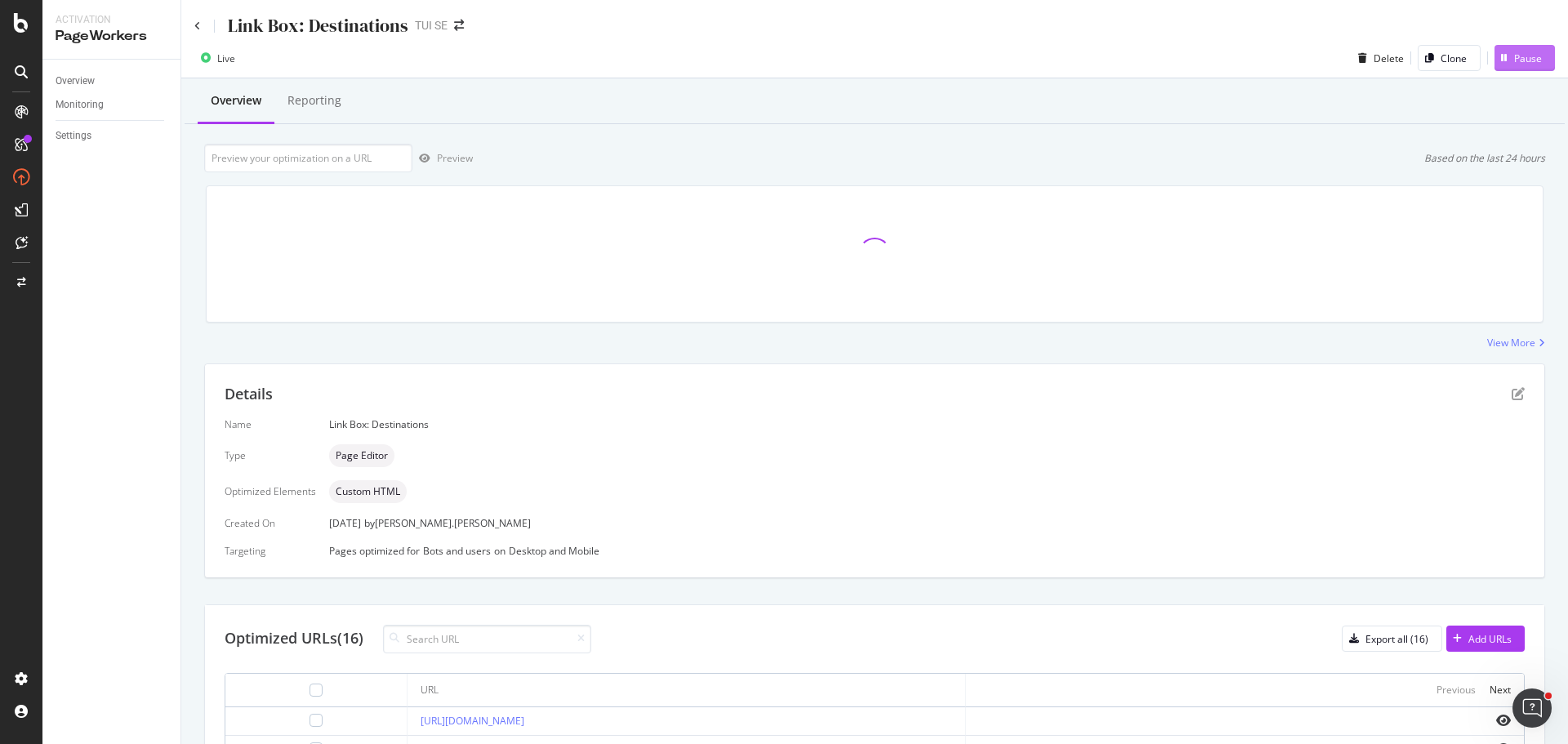
click at [1514, 57] on div "Pause" at bounding box center [1528, 58] width 27 height 14
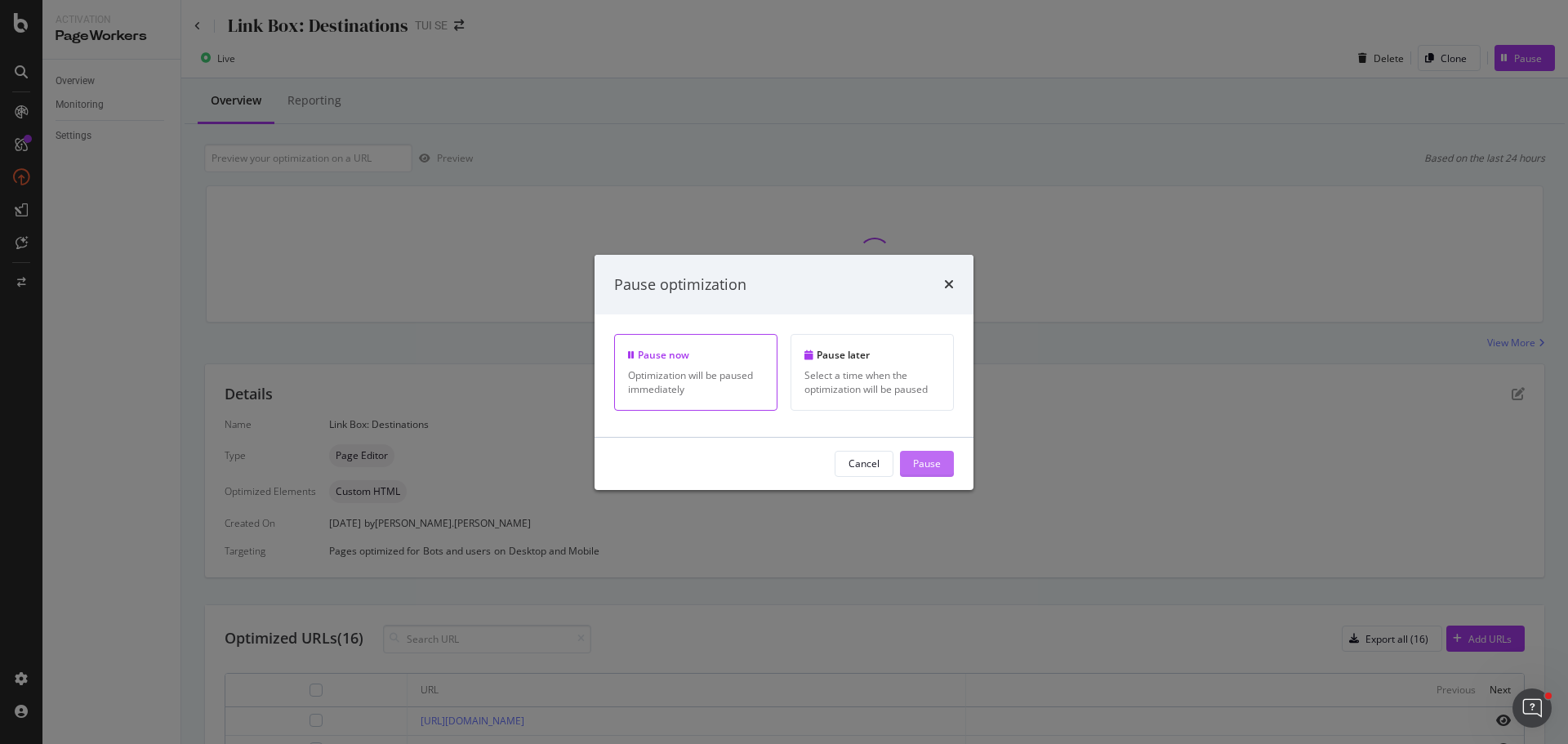
click at [933, 466] on div "Pause" at bounding box center [926, 464] width 27 height 14
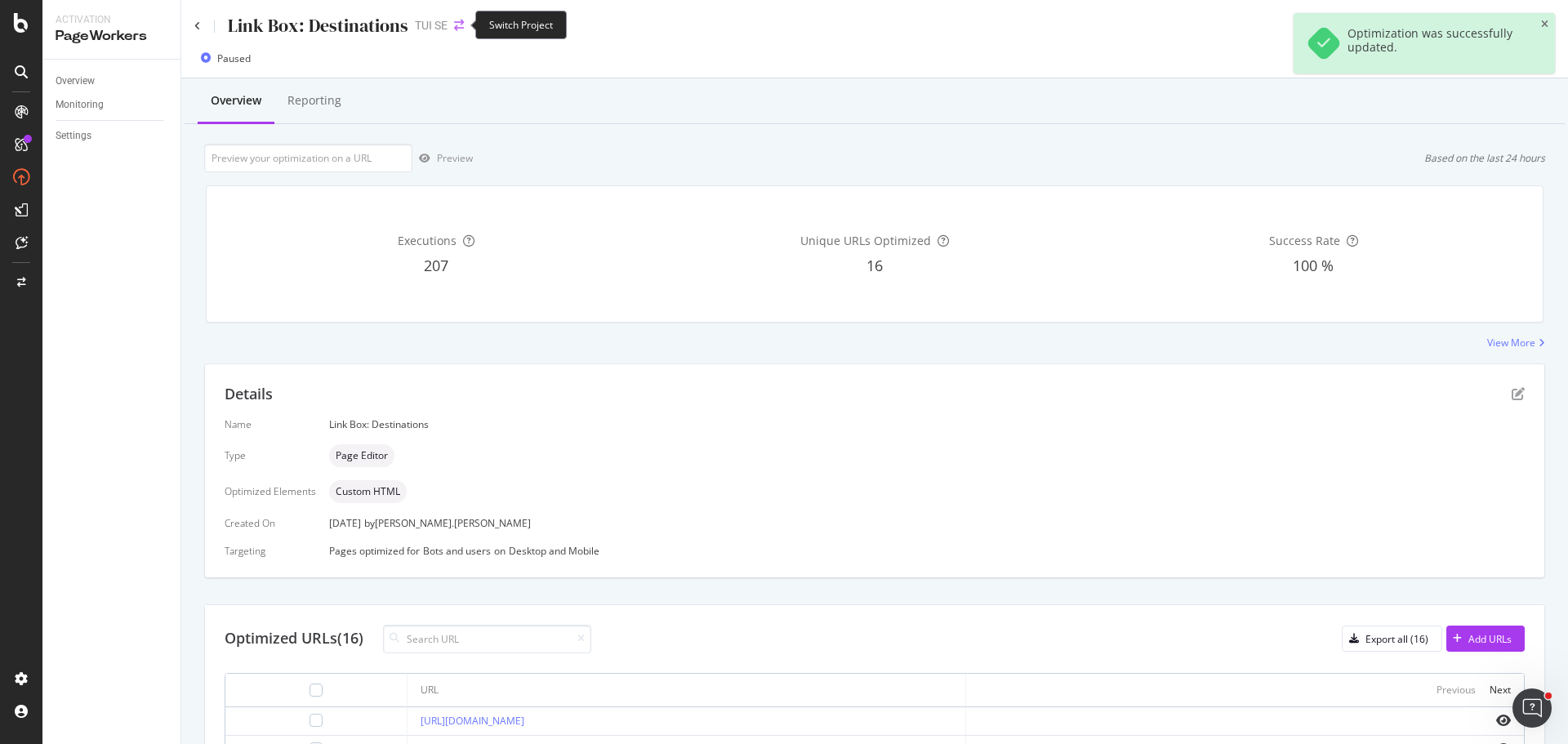
click at [458, 26] on icon "arrow-right-arrow-left" at bounding box center [459, 25] width 10 height 12
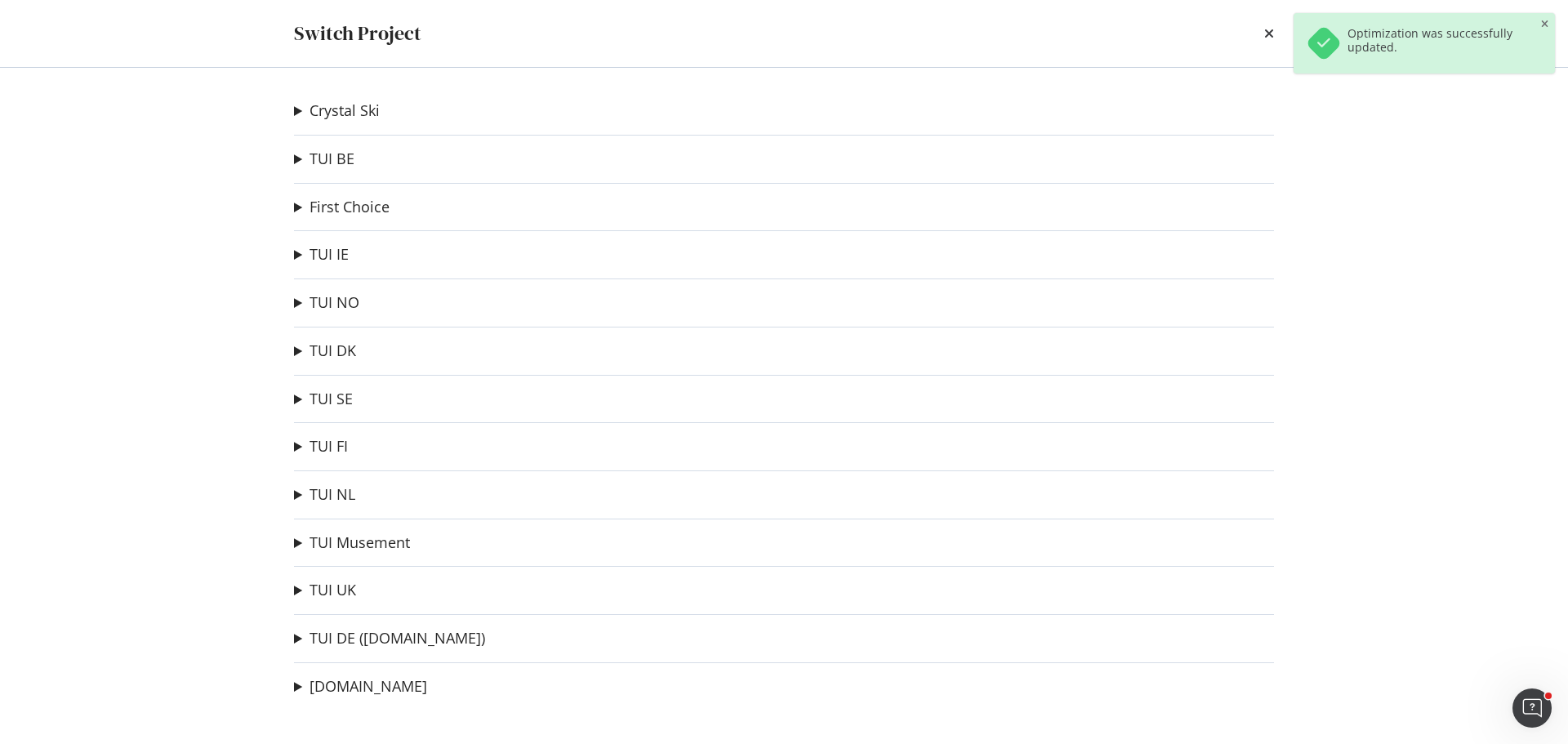
click at [324, 459] on div "Crystal Ski Iglu Ski Ad-Hoc Project TUI BE Test VIP Ad-Hoc Project Corendon BE …" at bounding box center [784, 406] width 1045 height 676
click at [324, 445] on link "TUI FI" at bounding box center [328, 446] width 38 height 17
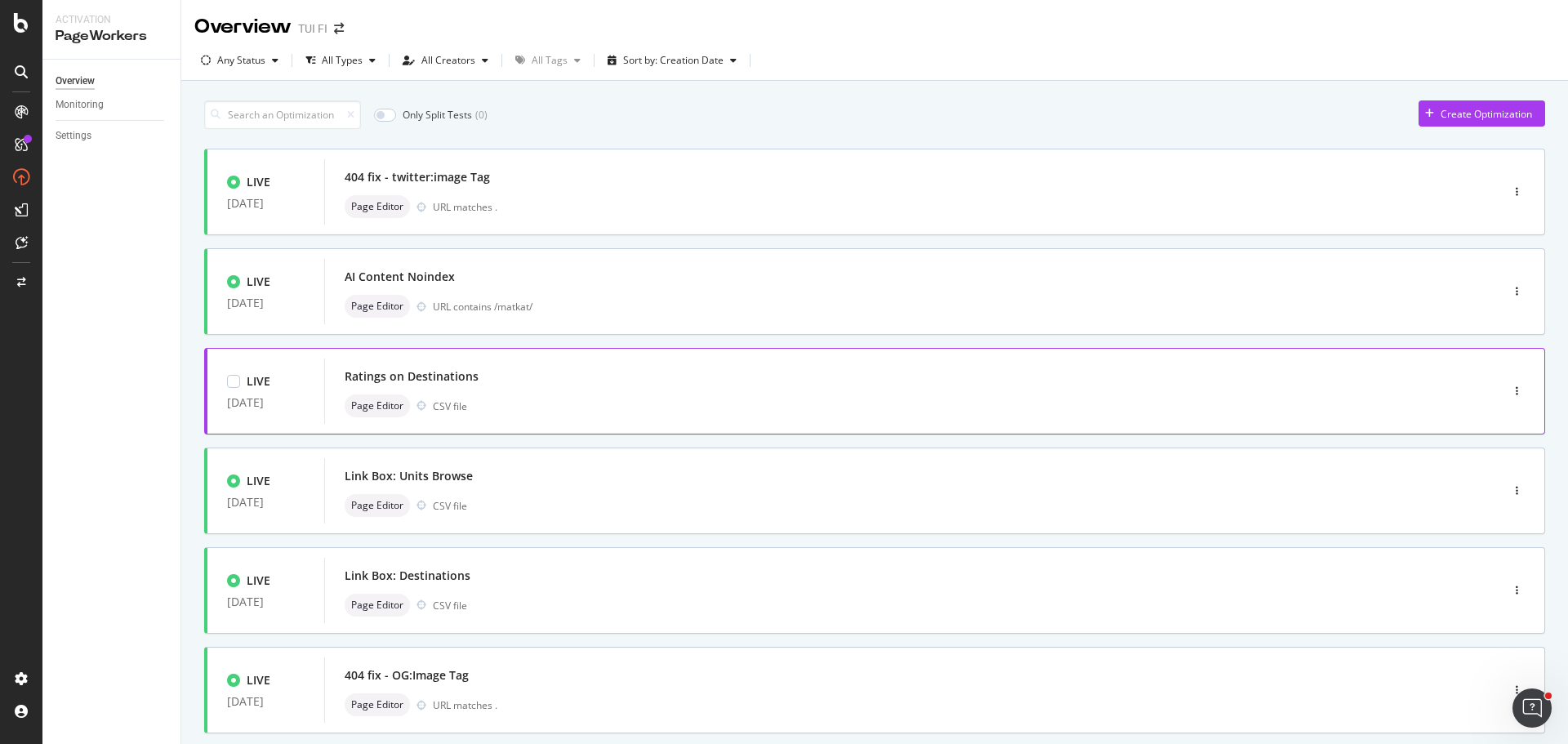
click at [565, 383] on div "Ratings on Destinations" at bounding box center [888, 375] width 1086 height 23
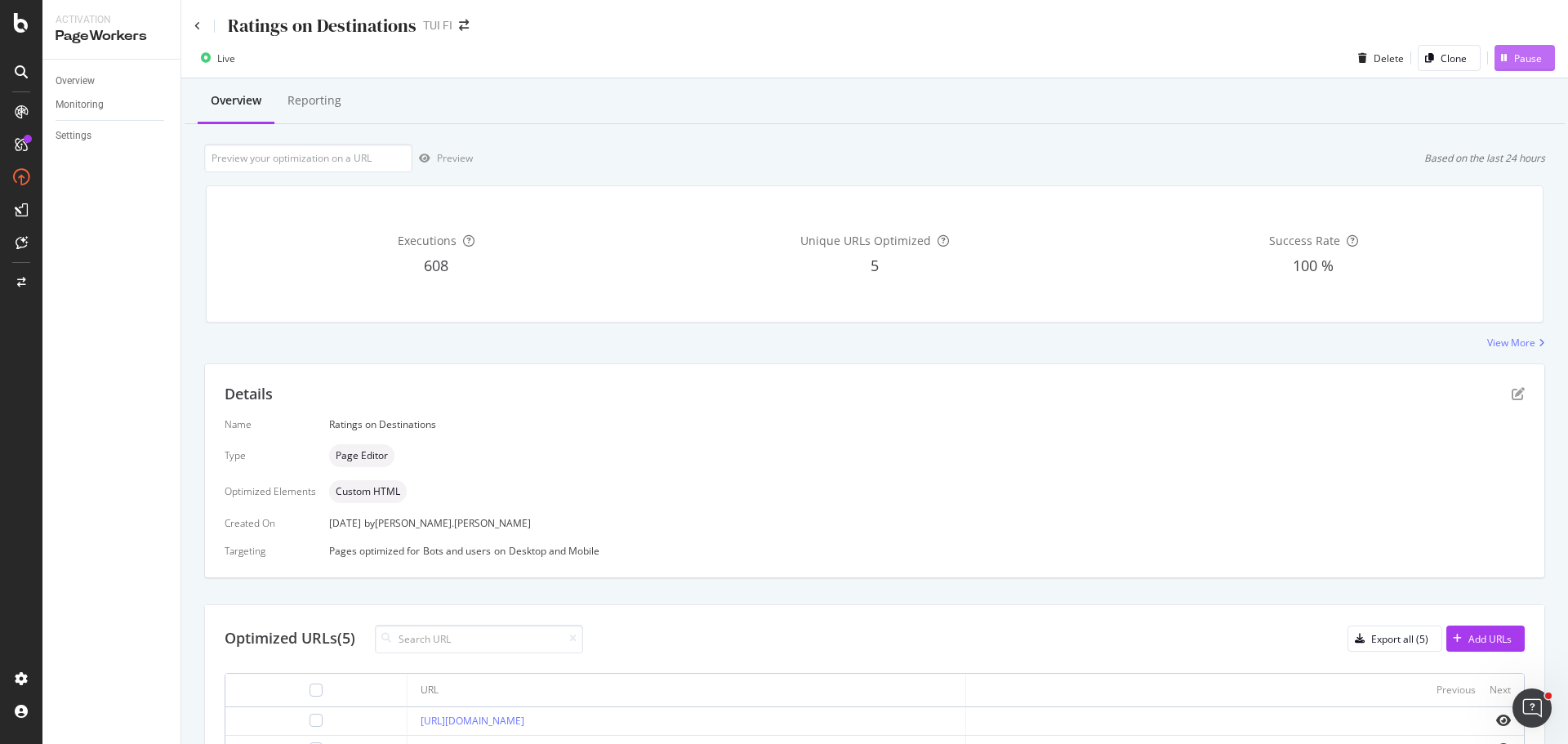
click at [1524, 62] on div "Pause" at bounding box center [1528, 58] width 27 height 14
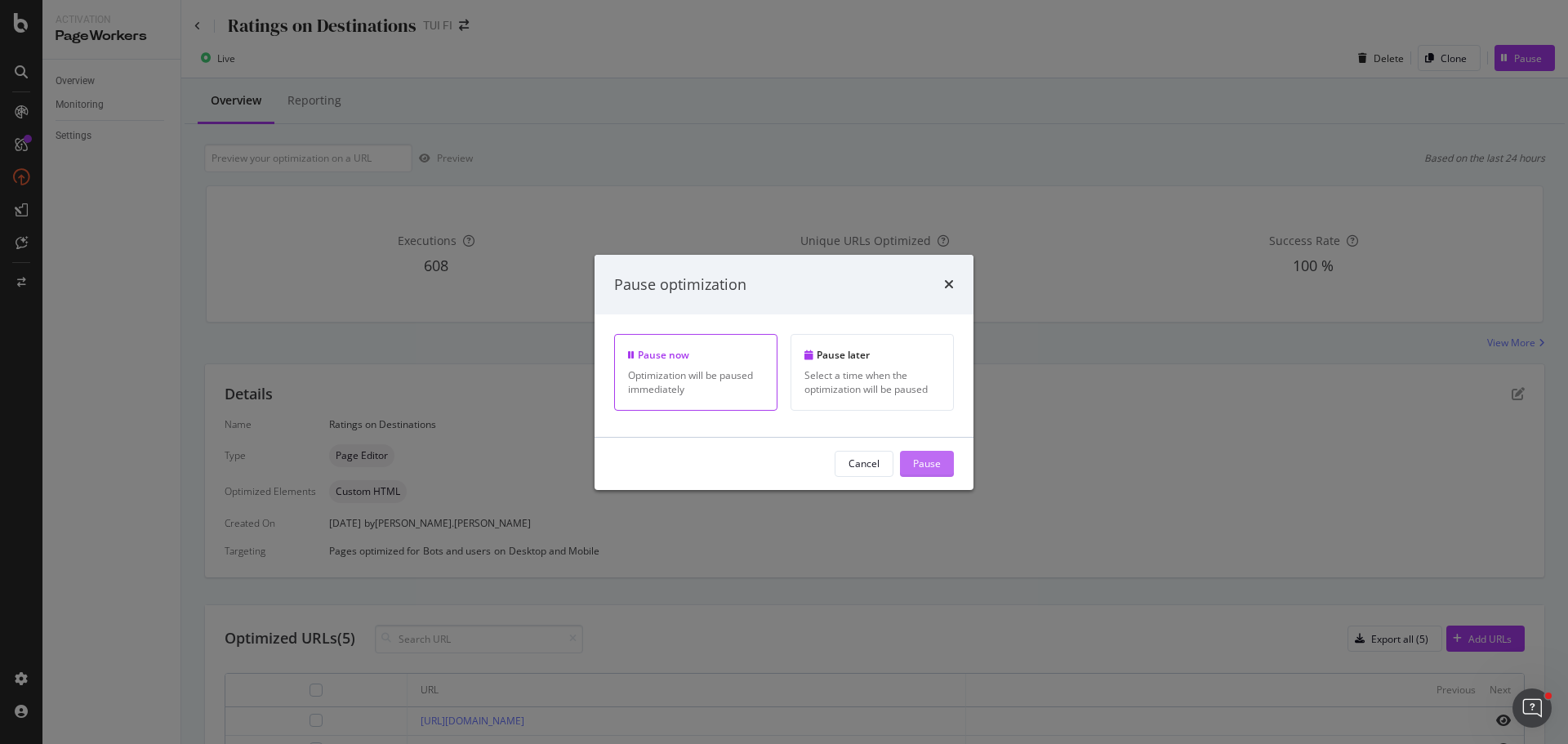
click at [938, 457] on div "Pause" at bounding box center [926, 464] width 27 height 14
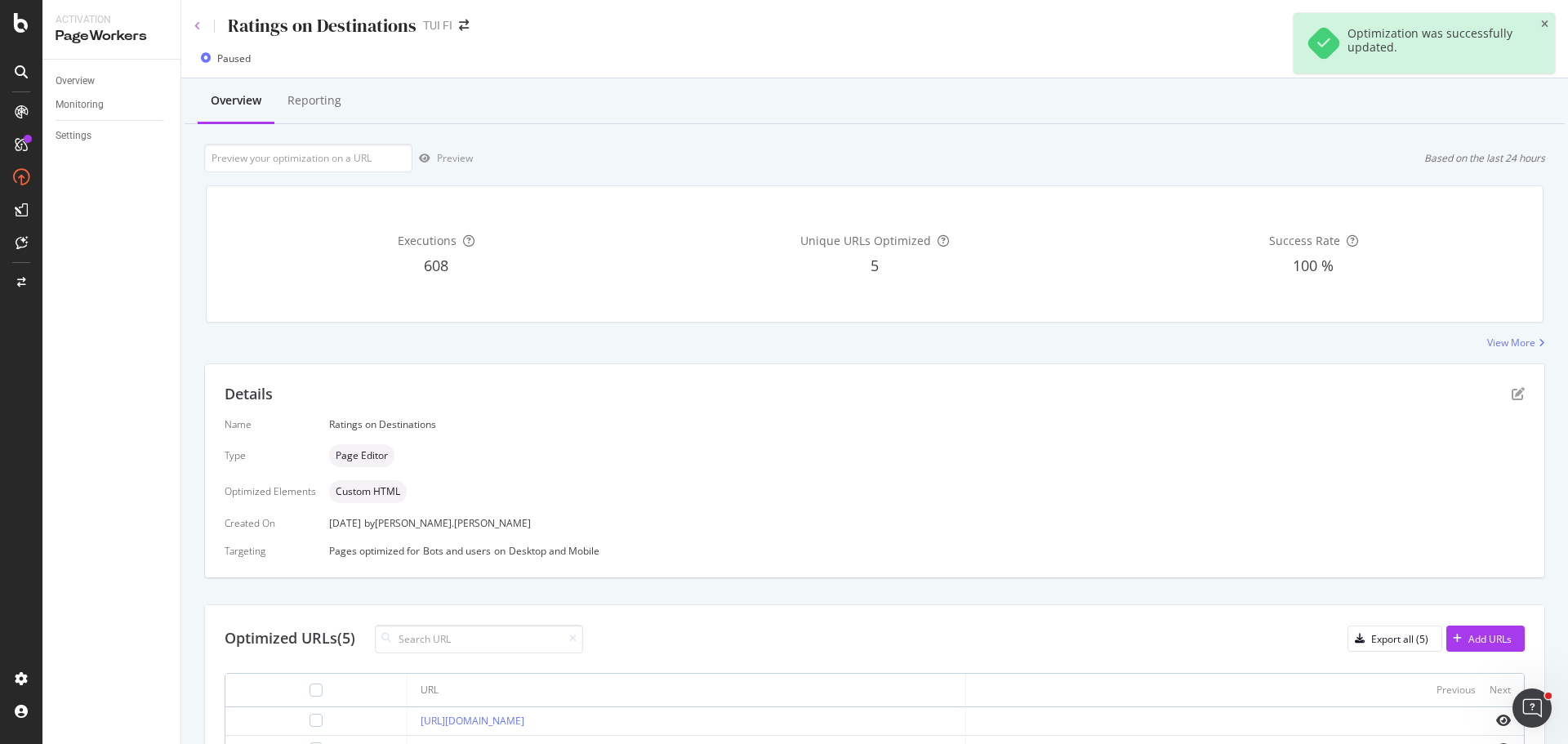
click at [196, 24] on icon at bounding box center [197, 26] width 7 height 10
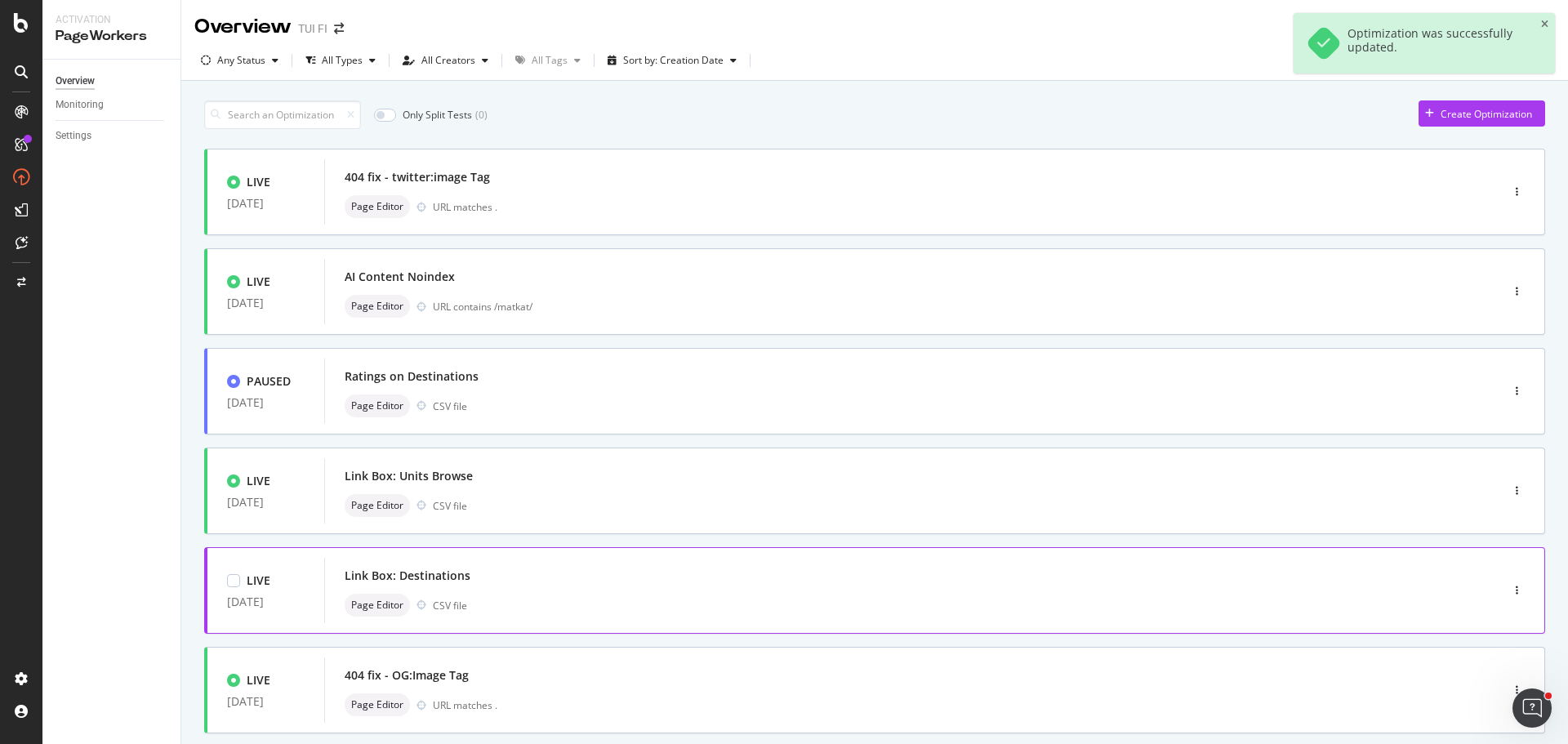
click at [473, 610] on div "Page Editor CSV file" at bounding box center [888, 605] width 1086 height 23
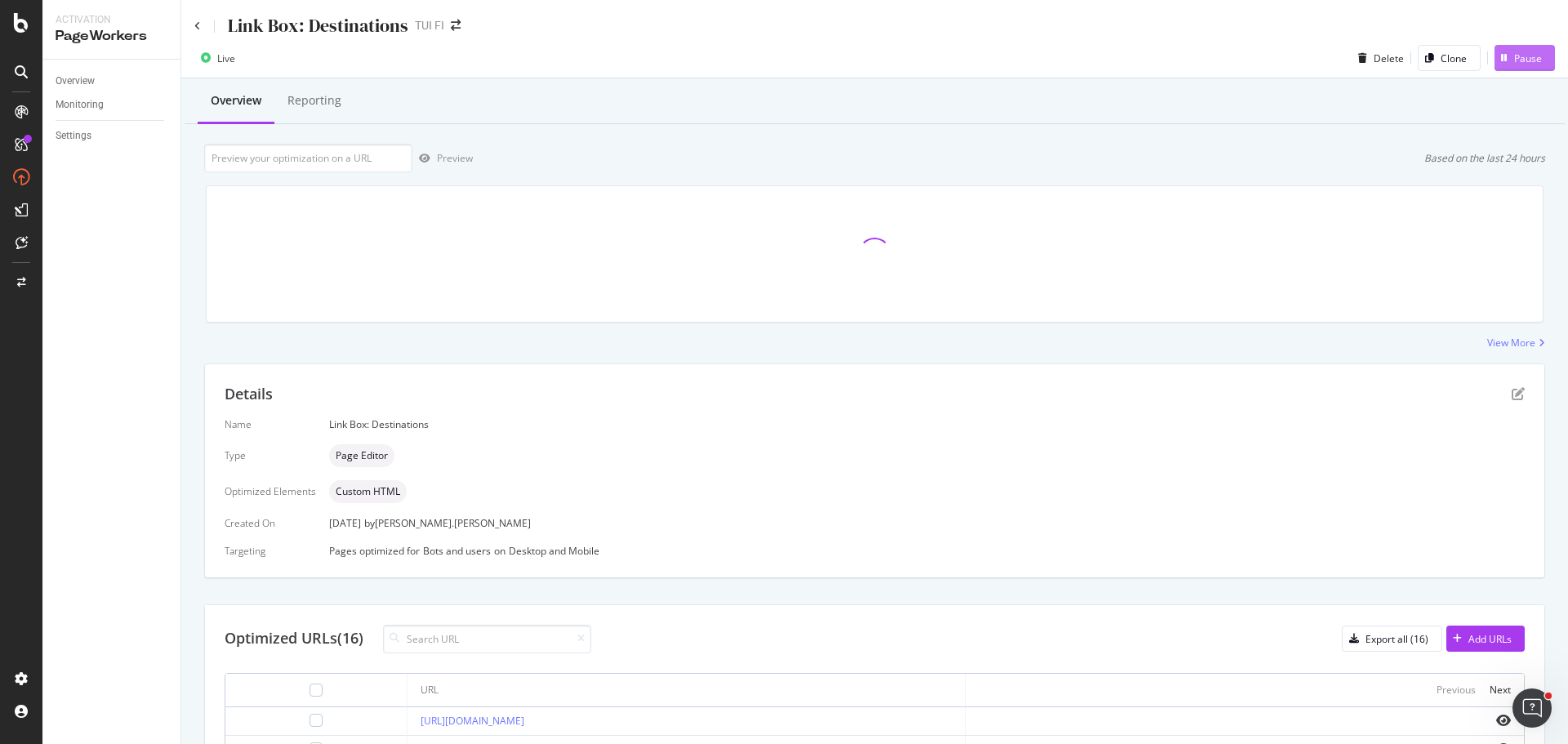
click at [1514, 59] on div "Pause" at bounding box center [1528, 58] width 27 height 14
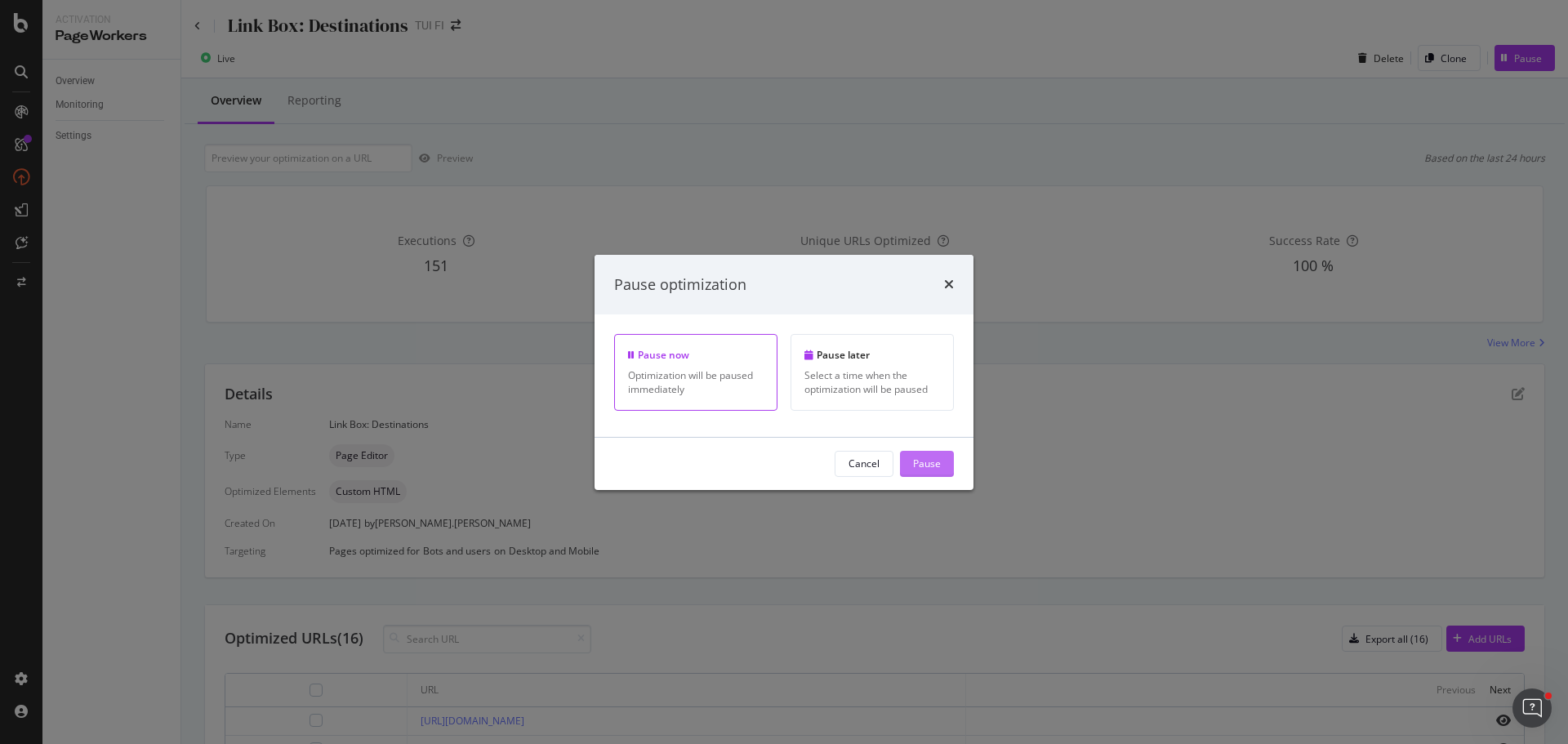
click at [932, 468] on div "Pause" at bounding box center [926, 464] width 27 height 14
